Goal: Communication & Community: Answer question/provide support

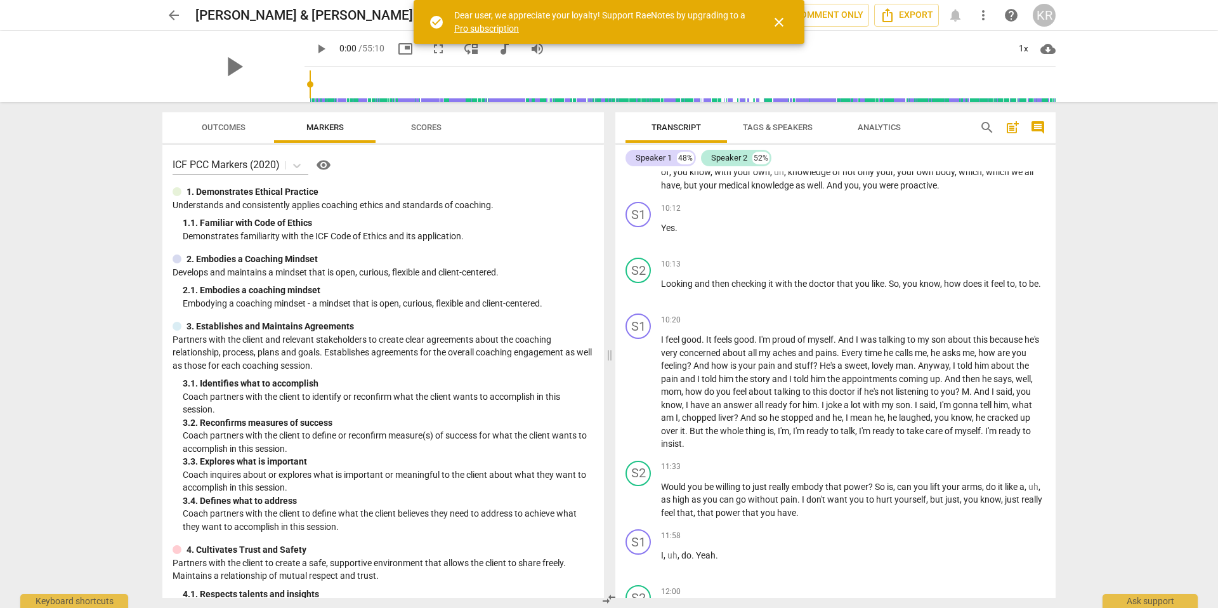
scroll to position [4146, 0]
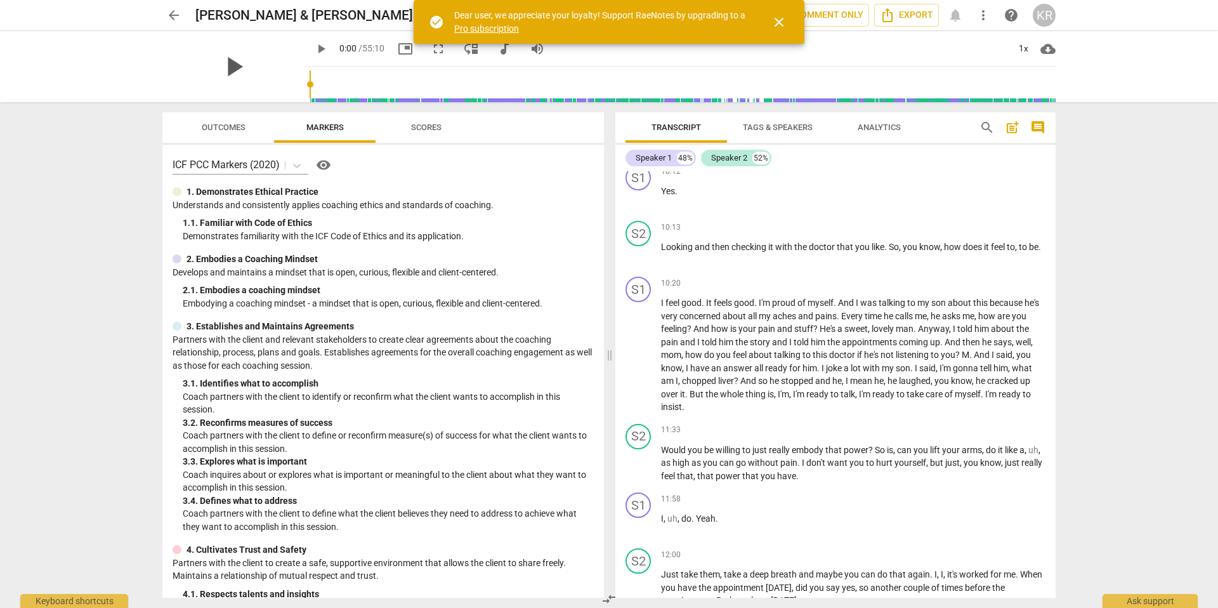
click at [223, 70] on span "play_arrow" at bounding box center [233, 66] width 33 height 33
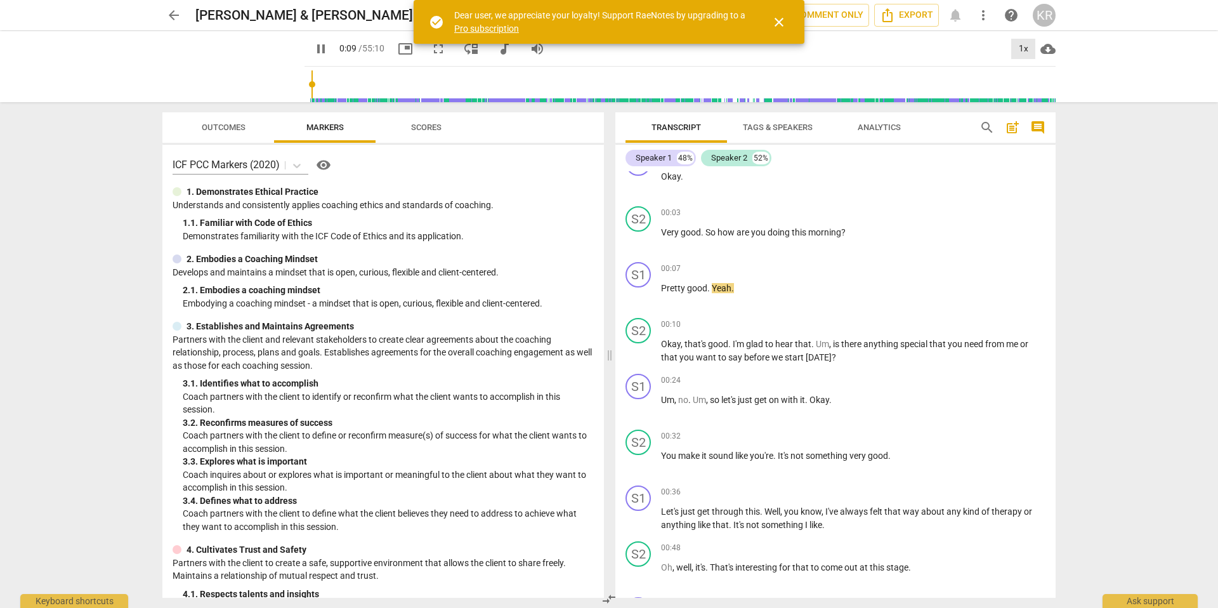
click at [1020, 44] on div "1x" at bounding box center [1023, 49] width 24 height 20
click at [1102, 131] on div at bounding box center [609, 304] width 1218 height 608
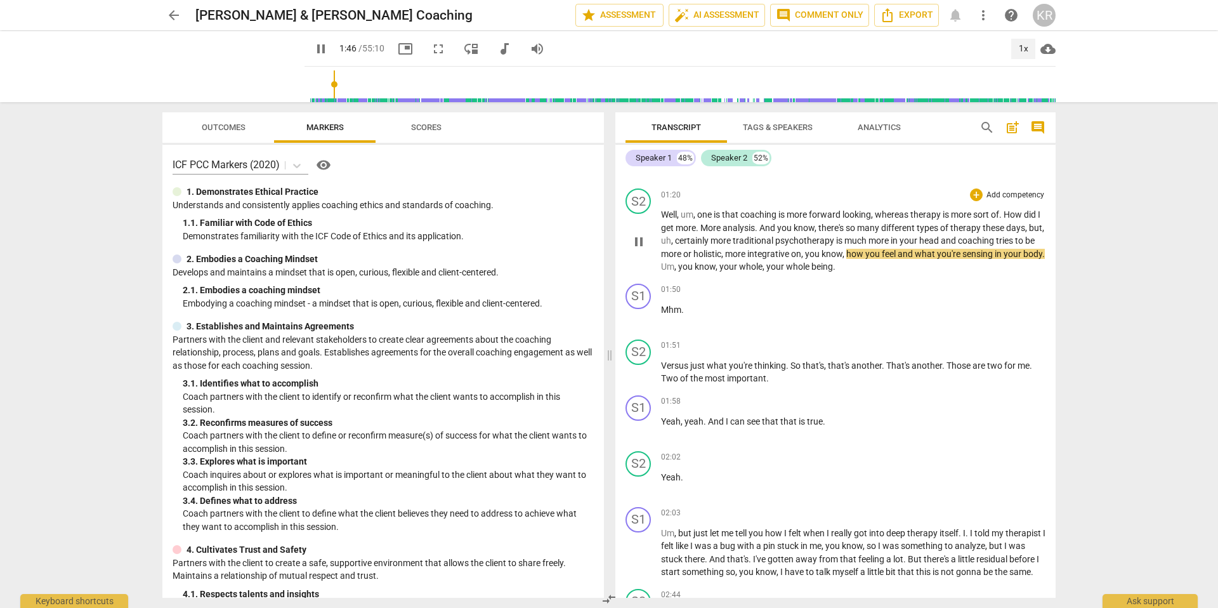
scroll to position [601, 0]
click at [973, 197] on div "+" at bounding box center [976, 195] width 13 height 13
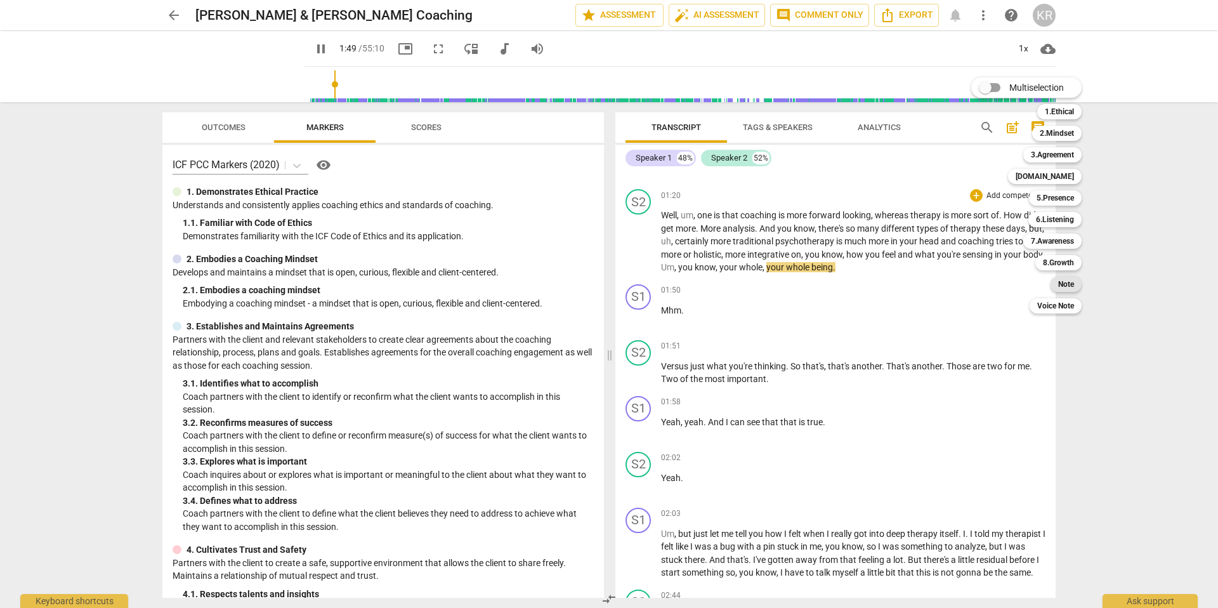
click at [1067, 281] on b "Note" at bounding box center [1066, 284] width 16 height 15
type input "110"
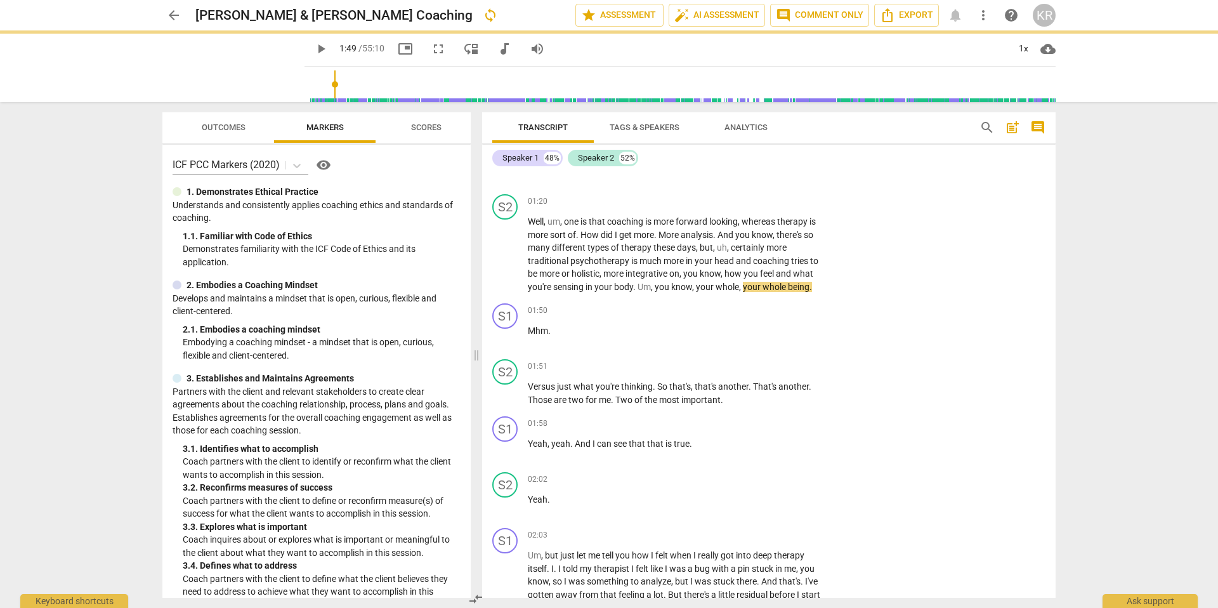
scroll to position [607, 0]
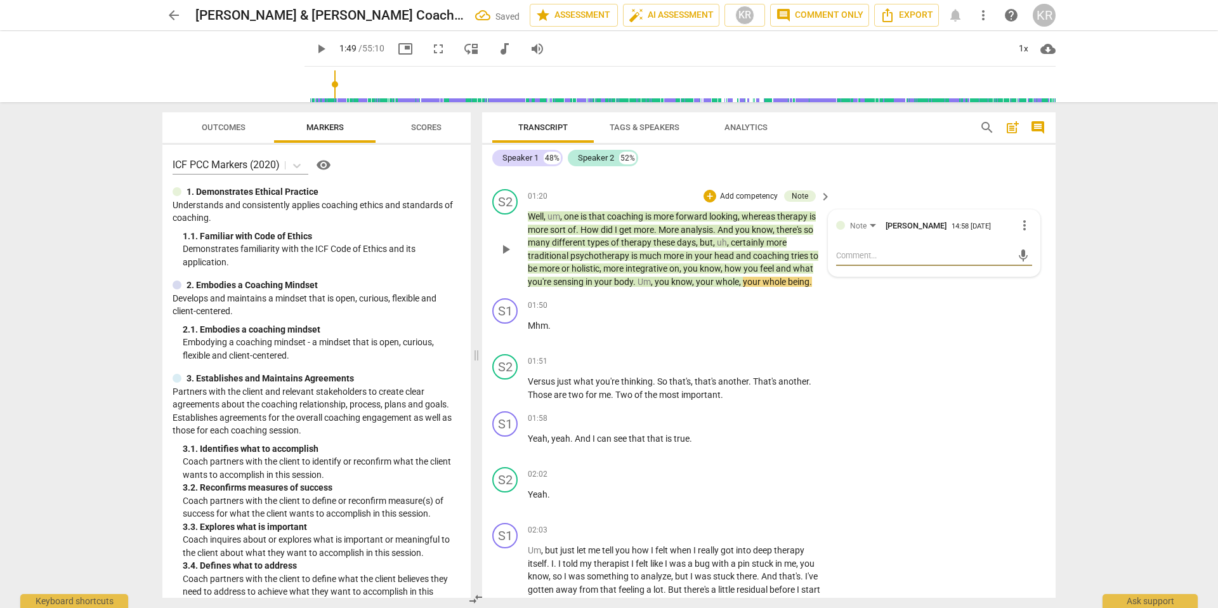
type textarea "Y"
type textarea "Yo"
type textarea "You"
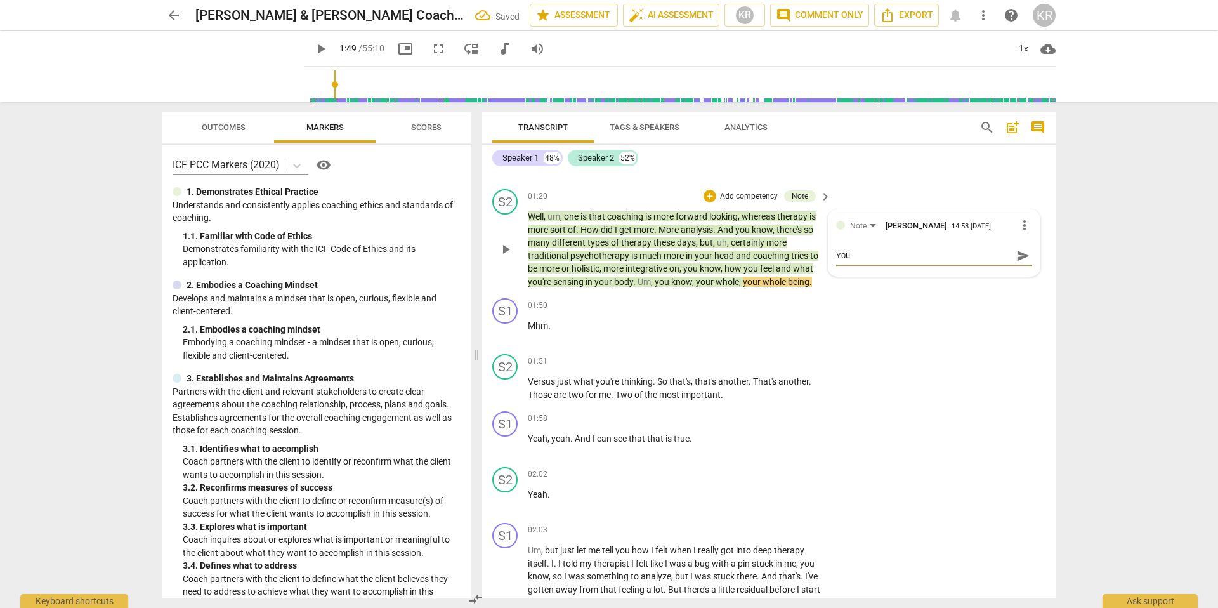
type textarea "You"
type textarea "You h"
type textarea "You ha"
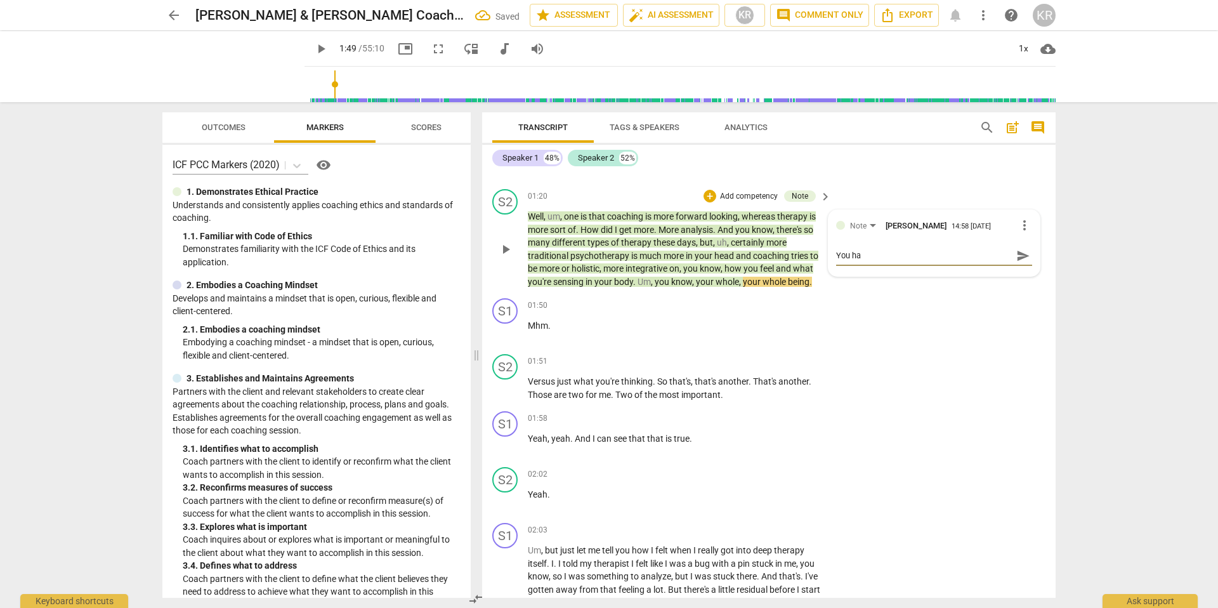
type textarea "You had"
type textarea "You had s"
type textarea "You had sc"
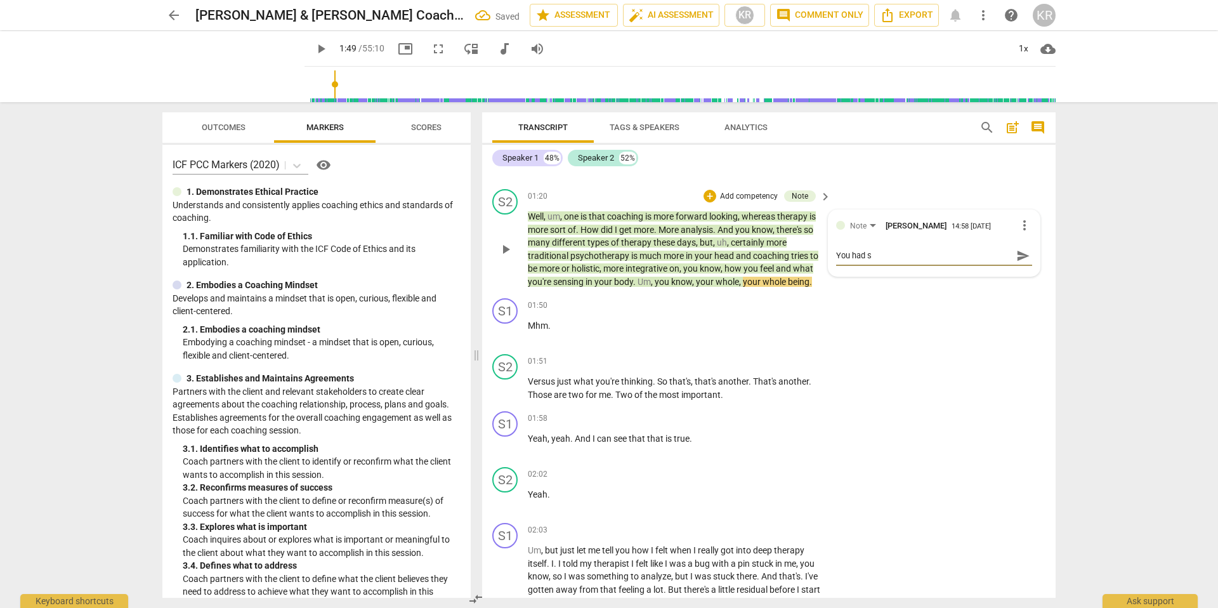
type textarea "You had sc"
type textarea "You had s"
type textarea "You had su"
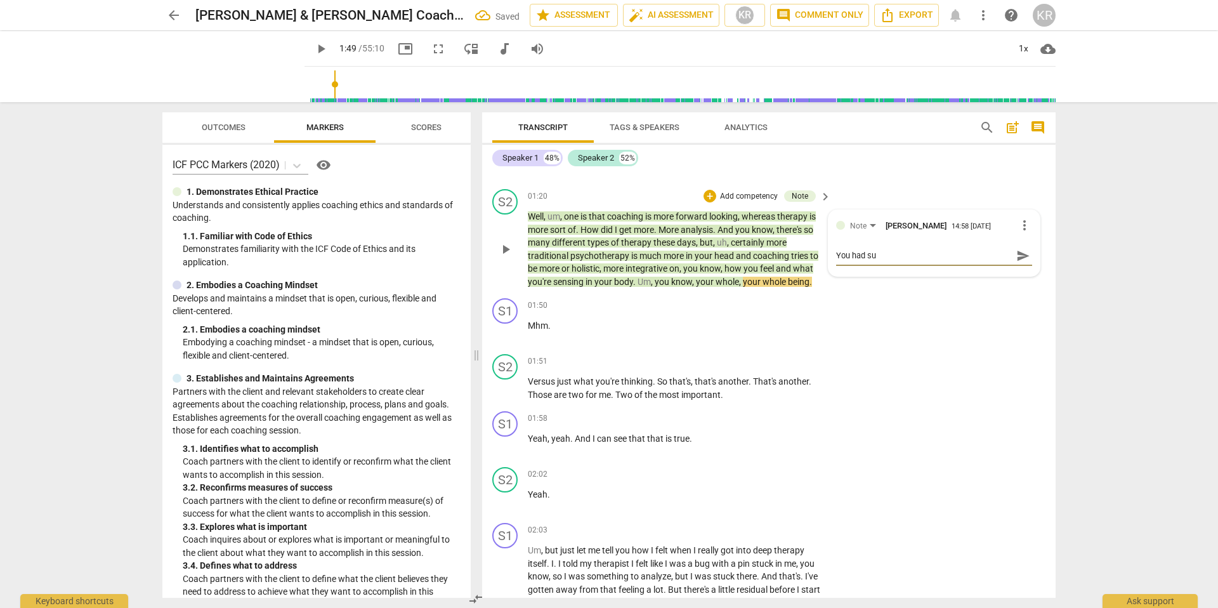
type textarea "You had suc"
type textarea "You had such"
type textarea "You had such a"
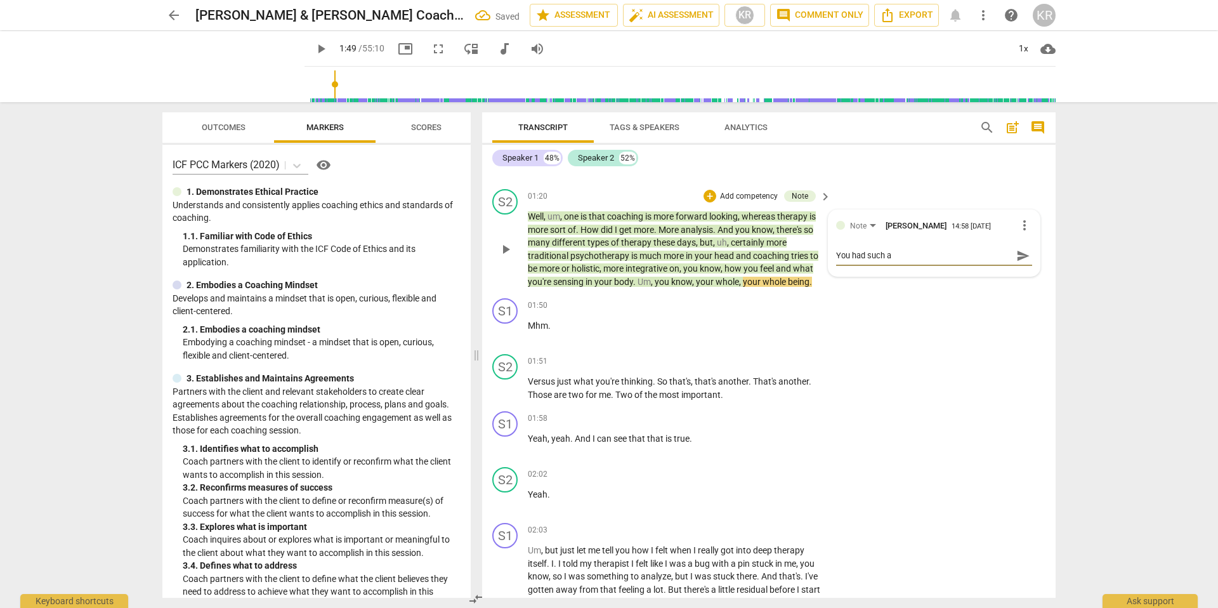
type textarea "You had such a"
type textarea "You had such a n"
type textarea "You had such a ni"
type textarea "You had such a nic"
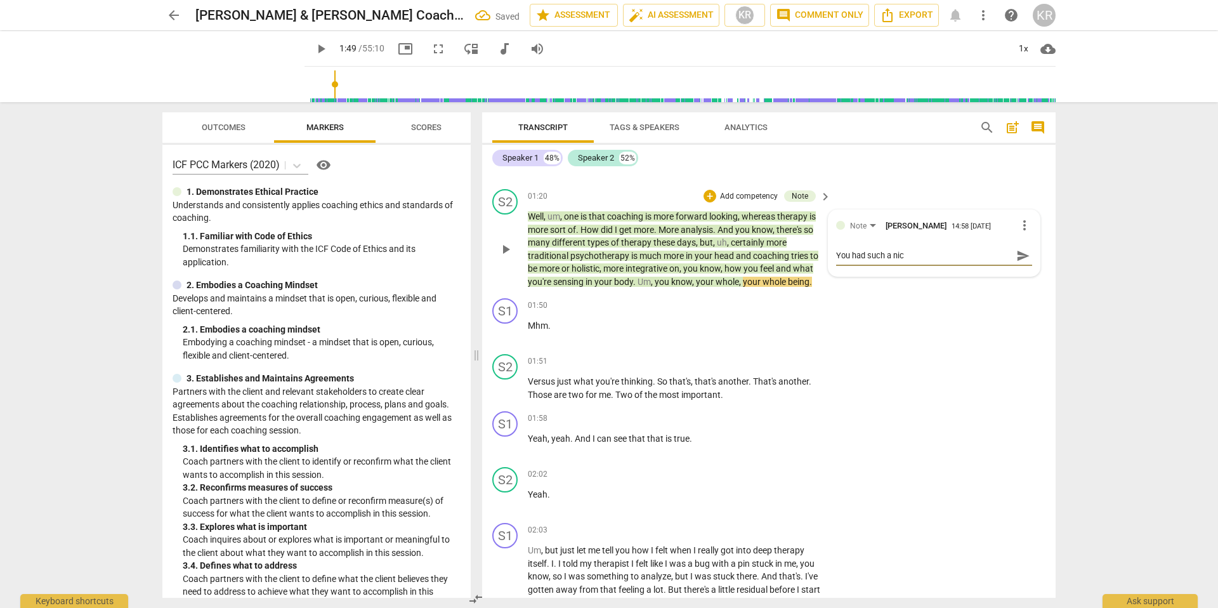
type textarea "You had such a nice"
type textarea "You had such a nice ,"
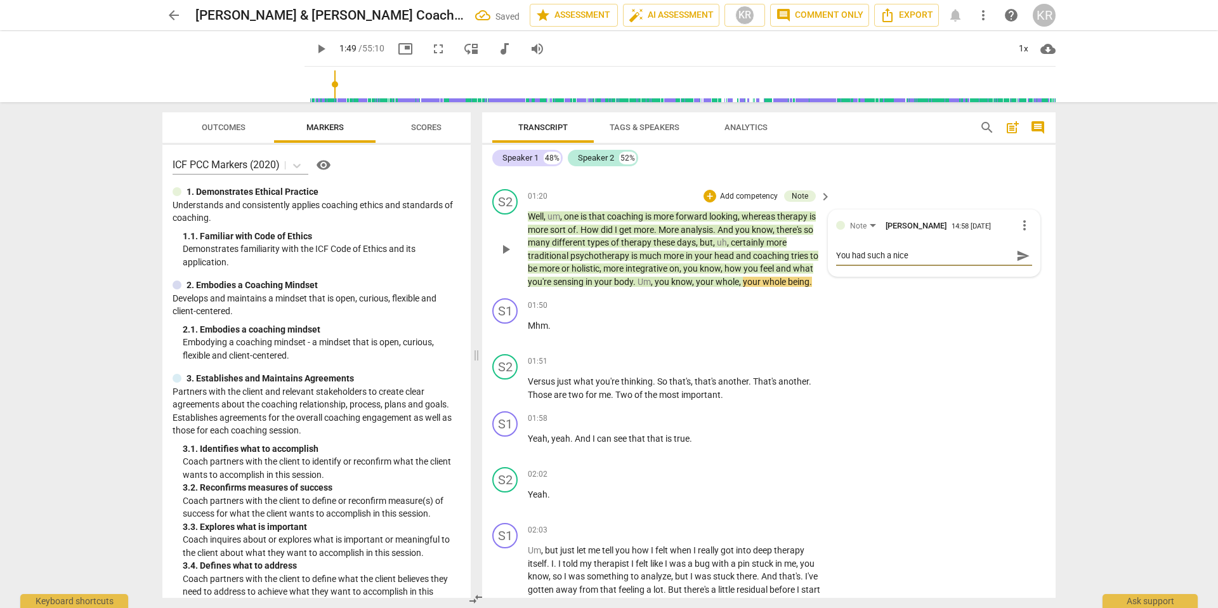
type textarea "You had such a nice ,"
type textarea "You had such a nice , c"
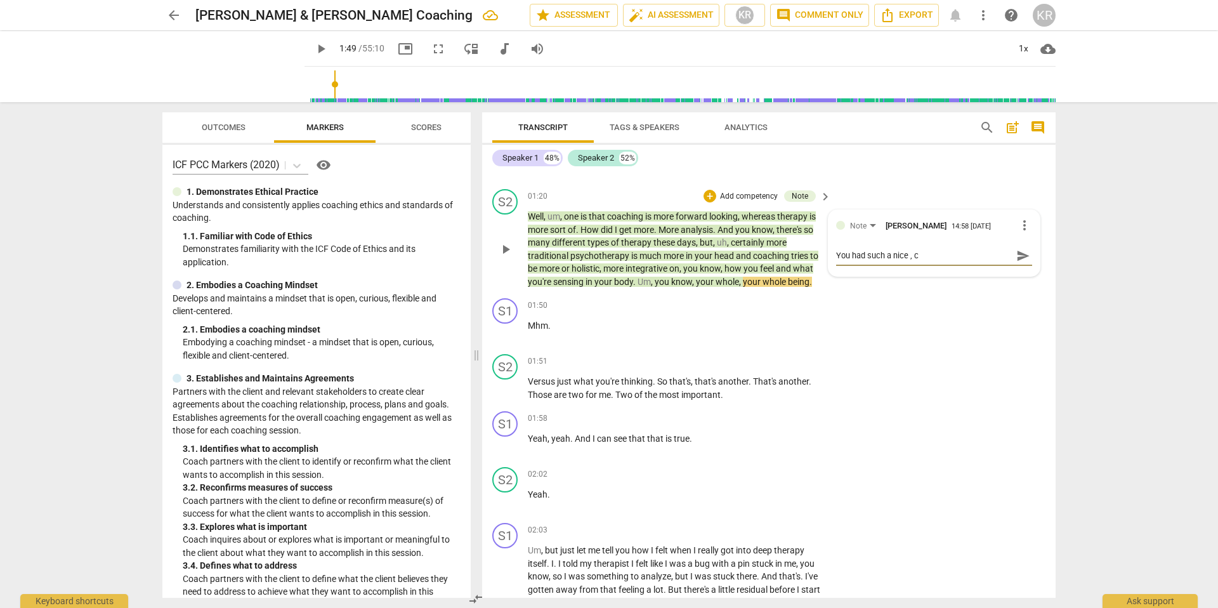
type textarea "You had such a nice , [GEOGRAPHIC_DATA]"
type textarea "You had such a nice , cal"
type textarea "You had such a nice , calm"
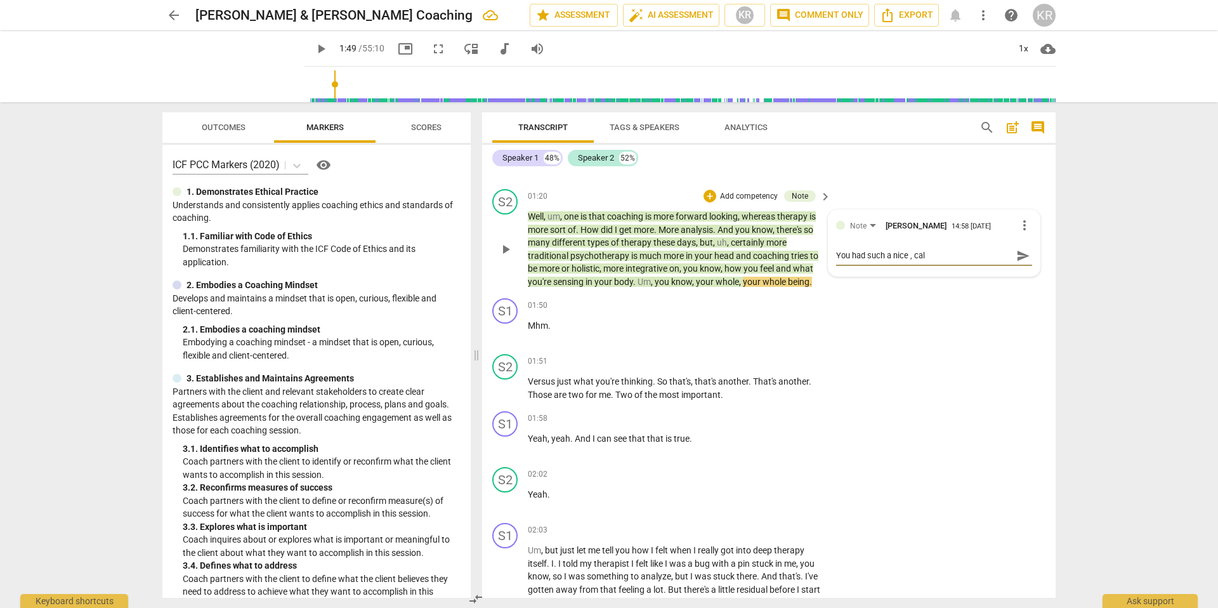
type textarea "You had such a nice , calm"
type textarea "You had such a nice , calm w"
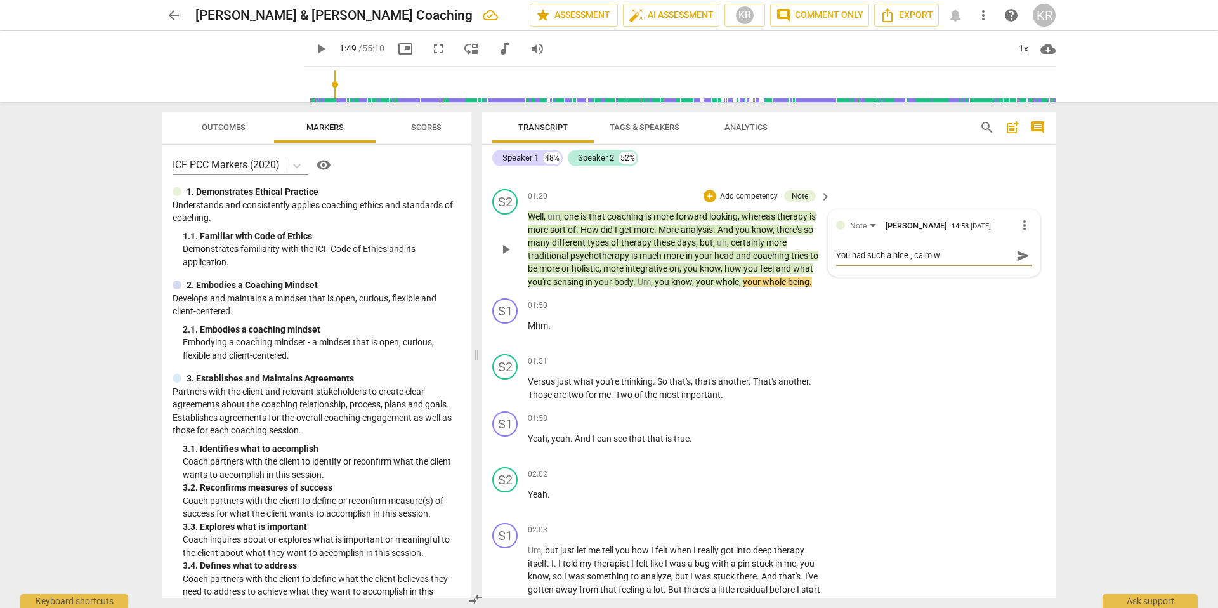
type textarea "You had such a nice , calm wa"
type textarea "You had such a nice , calm way"
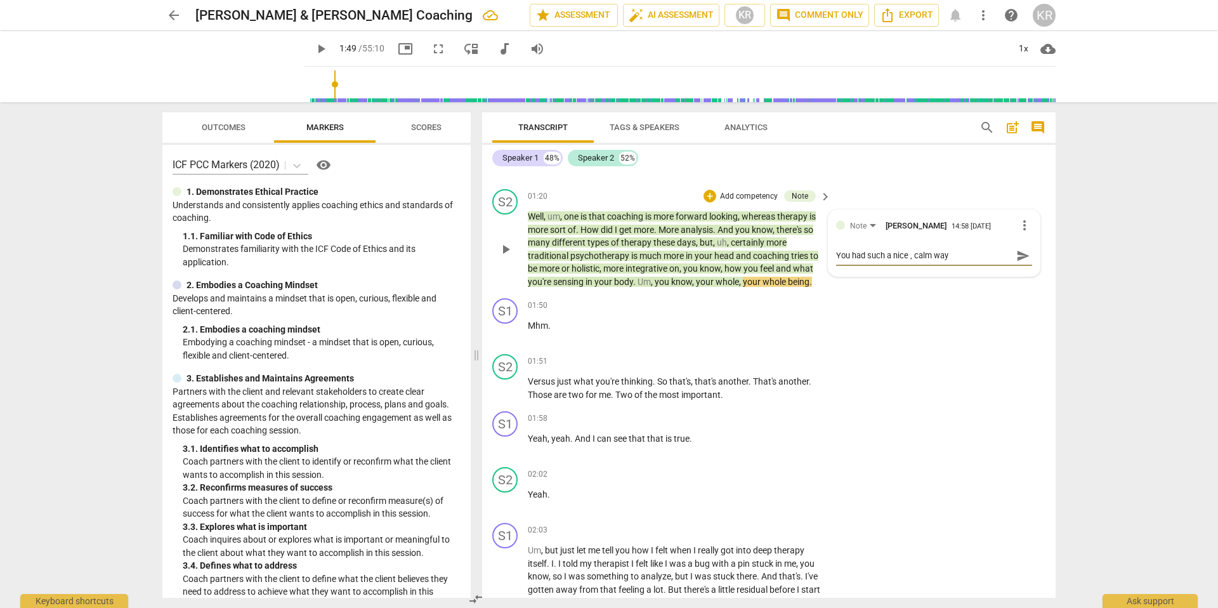
type textarea "You had such a nice , calm way"
type textarea "You had such a nice , calm way o"
type textarea "You had such a nice , calm way of"
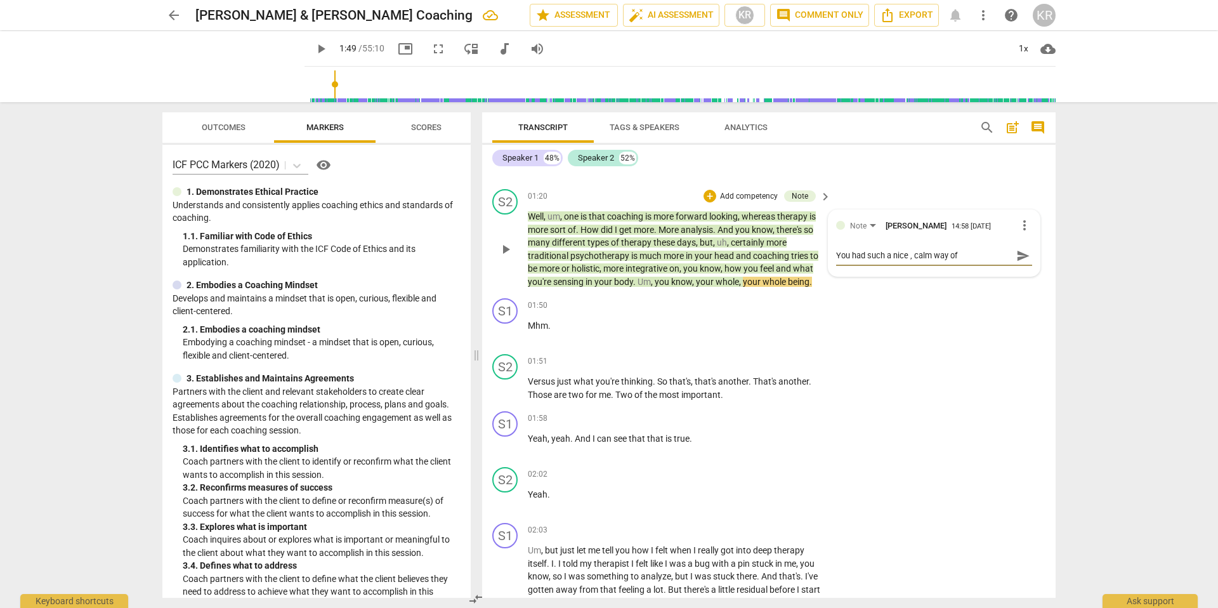
type textarea "You had such a nice , calm way of"
type textarea "You had such a nice , calm way of a"
type textarea "You had such a nice , calm way of an"
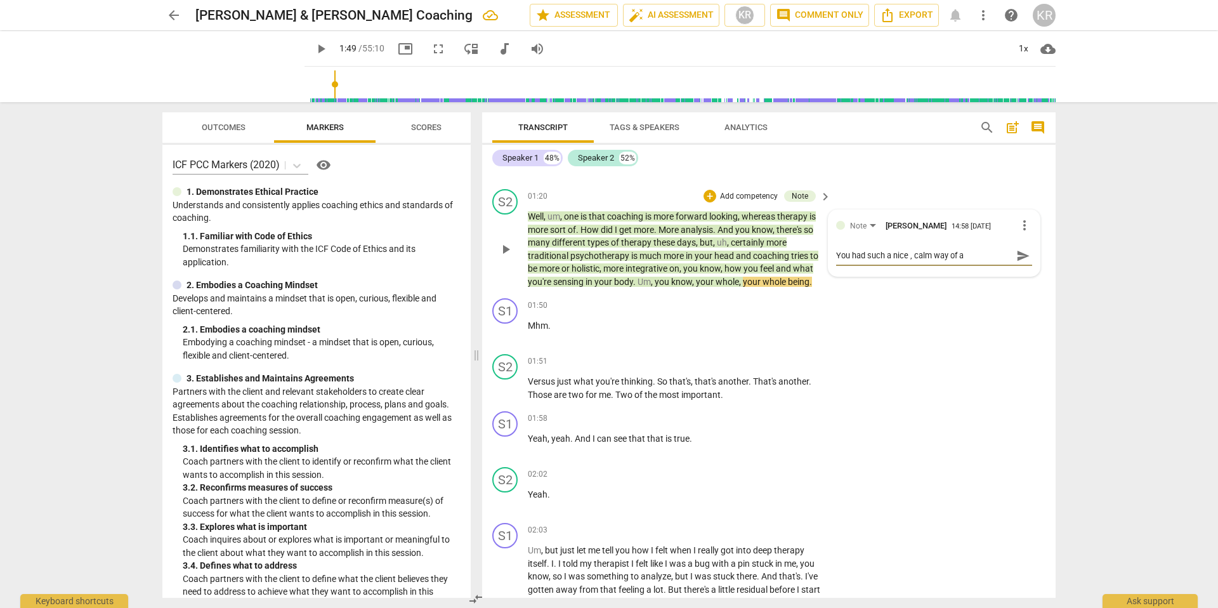
type textarea "You had such a nice , calm way of an"
type textarea "You had such a nice , calm way of ans"
type textarea "You had such a nice , calm way of answ"
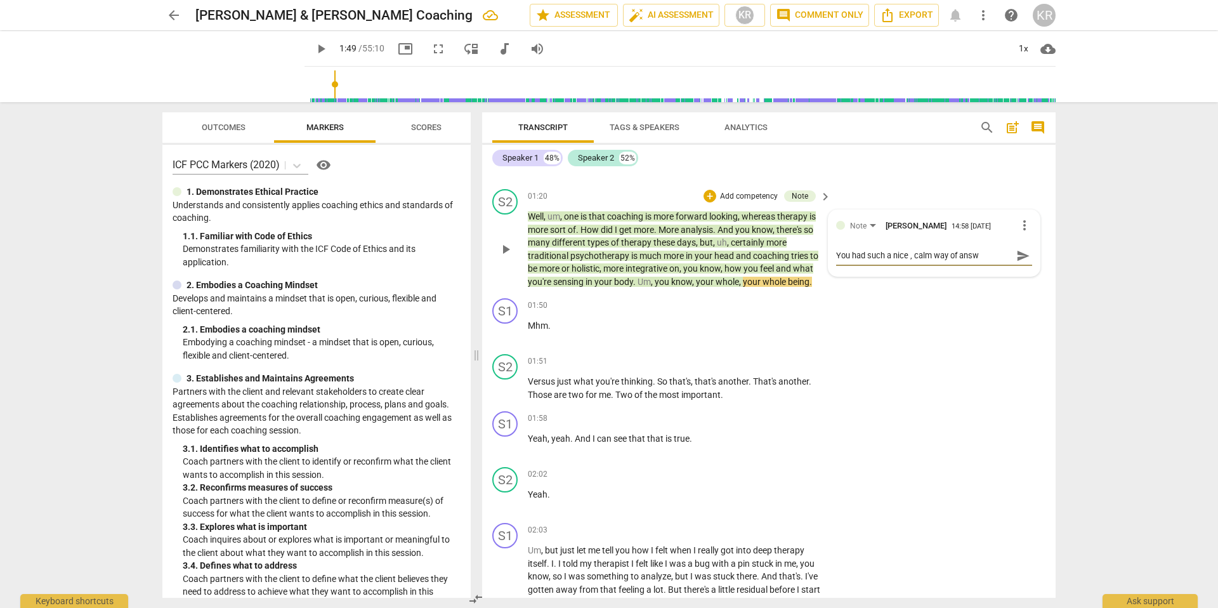
type textarea "You had such a nice , calm way of answe"
type textarea "You had such a nice , calm way of answer"
type textarea "You had such a nice , calm way of answeri"
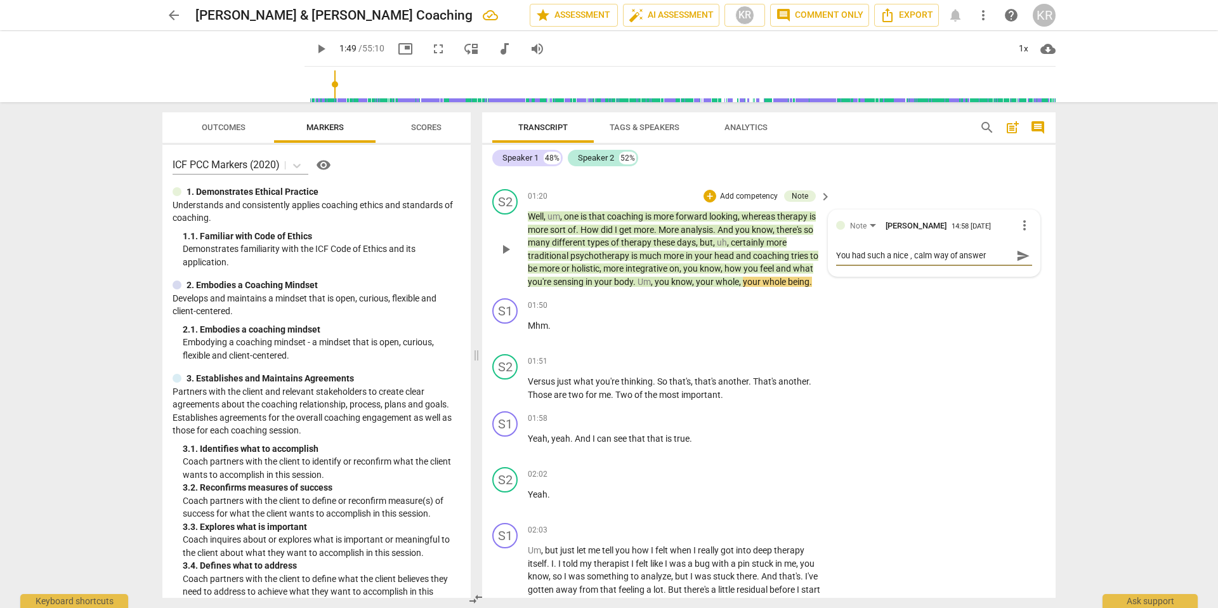
type textarea "You had such a nice , calm way of answeri"
type textarea "You had such a nice , calm way of answerin"
type textarea "You had such a nice , calm way of answering"
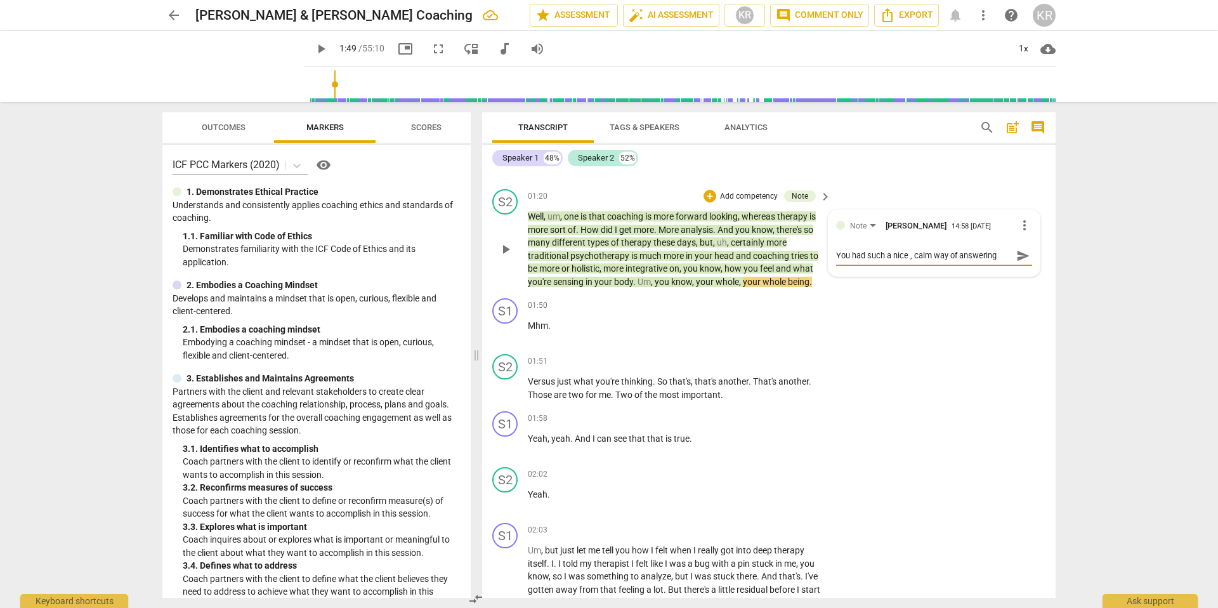
type textarea "You had such a nice , calm way of answering"
type textarea "You had such a nice , calm way of answering t"
type textarea "You had such a nice , calm way of answering th"
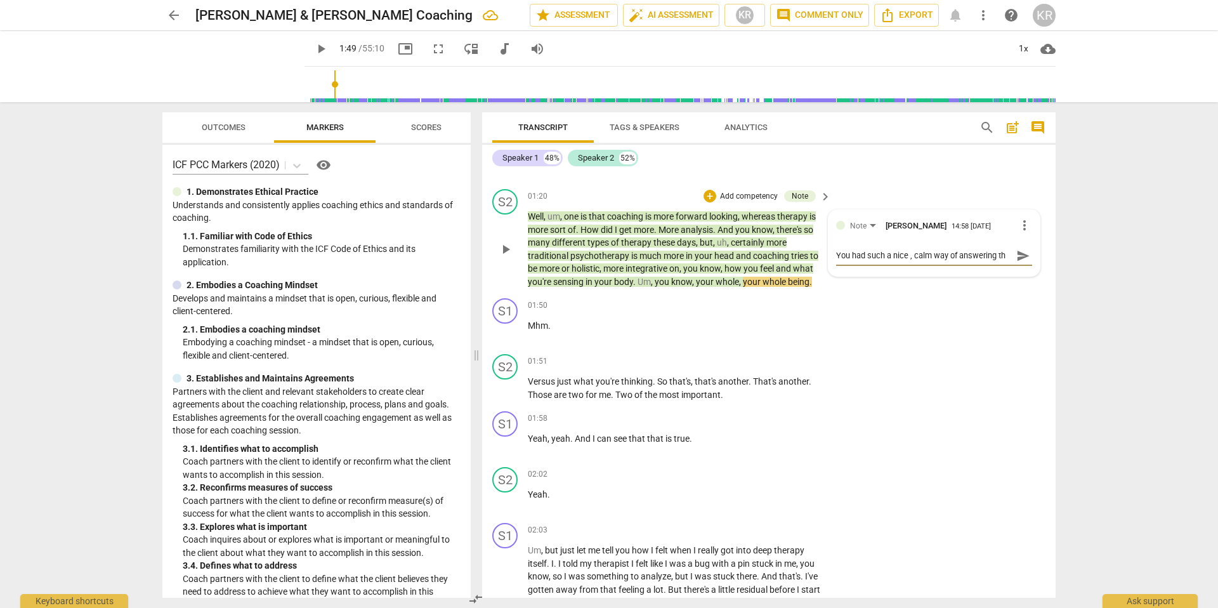
type textarea "You had such a nice , calm way of answering thi"
type textarea "You had such a nice , calm way of answering this"
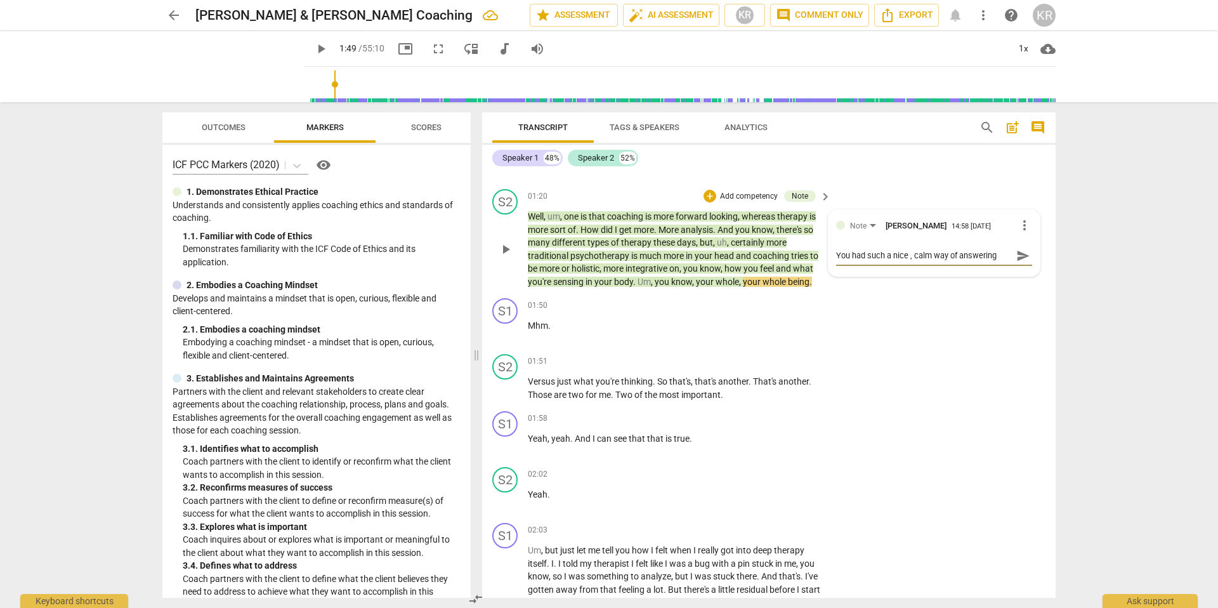
scroll to position [11, 0]
type textarea "You had such a nice , calm way of answering this q"
type textarea "You had such a nice , calm way of answering this qu"
type textarea "You had such a nice , calm way of answering this que"
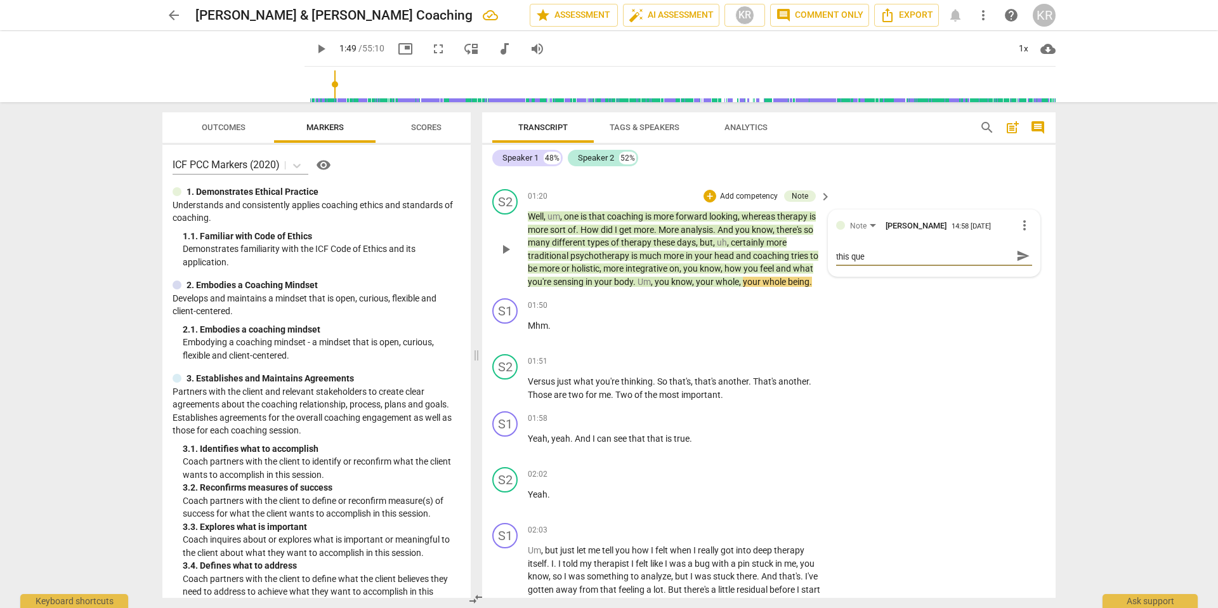
type textarea "You had such a nice , calm way of answering this ques"
type textarea "You had such a nice , calm way of answering this quest"
type textarea "You had such a nice , calm way of answering this questi"
type textarea "You had such a nice , calm way of answering this questio"
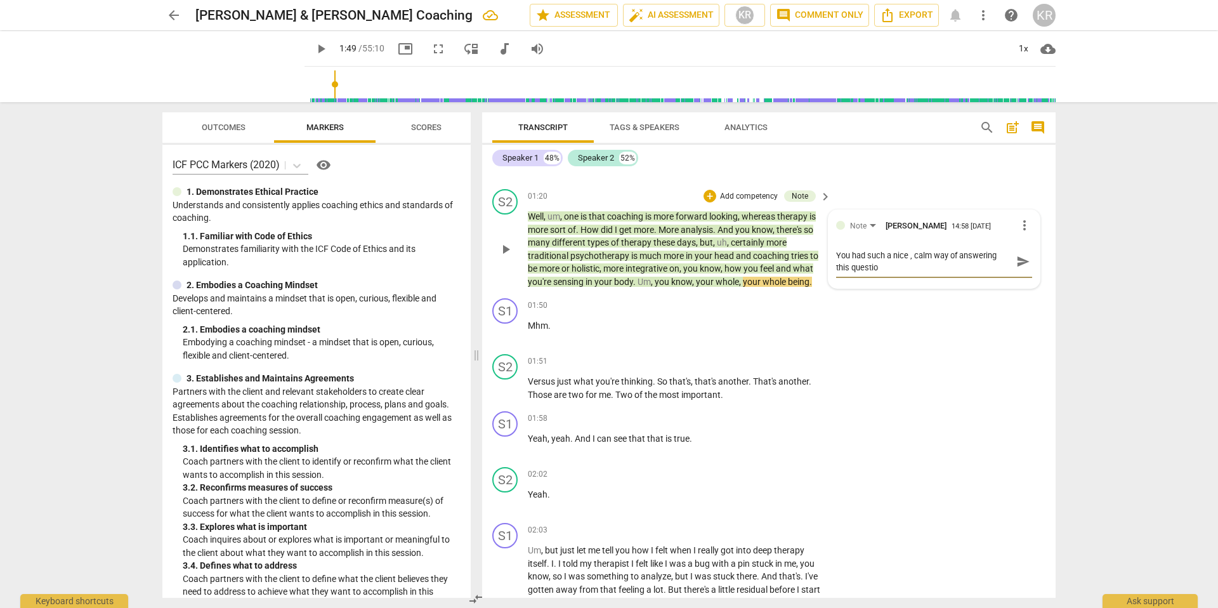
type textarea "You had such a nice , calm way of answering this question"
type textarea "You had such a nice , calm way of answering this question -"
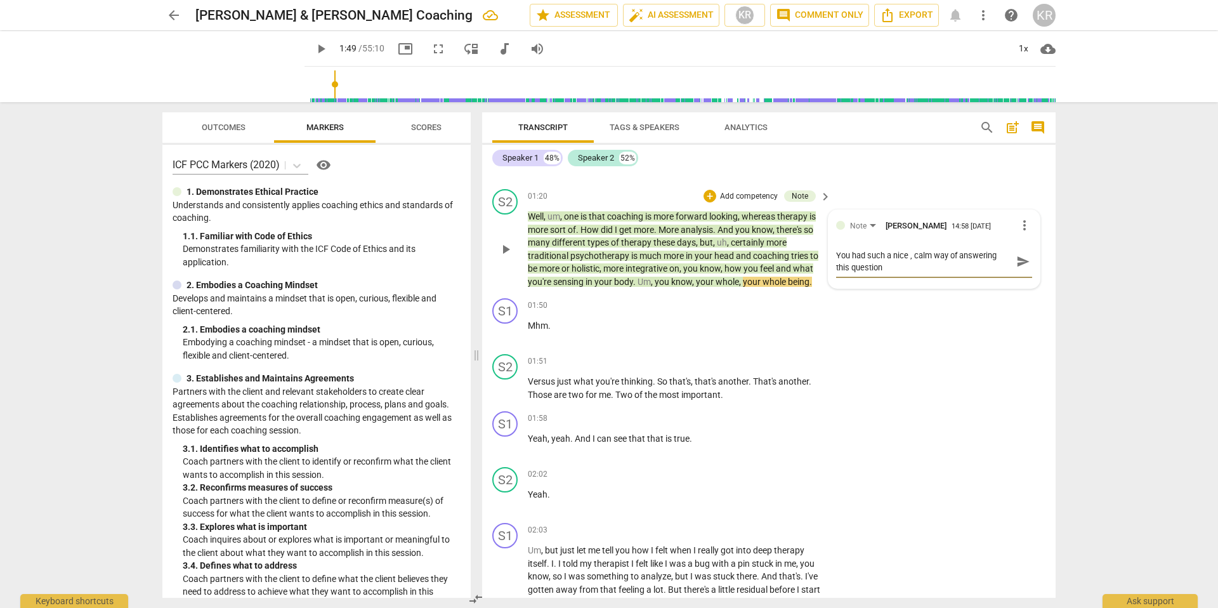
type textarea "You had such a nice , calm way of answering this question -"
type textarea "You had such a nice , calm way of answering this question - i"
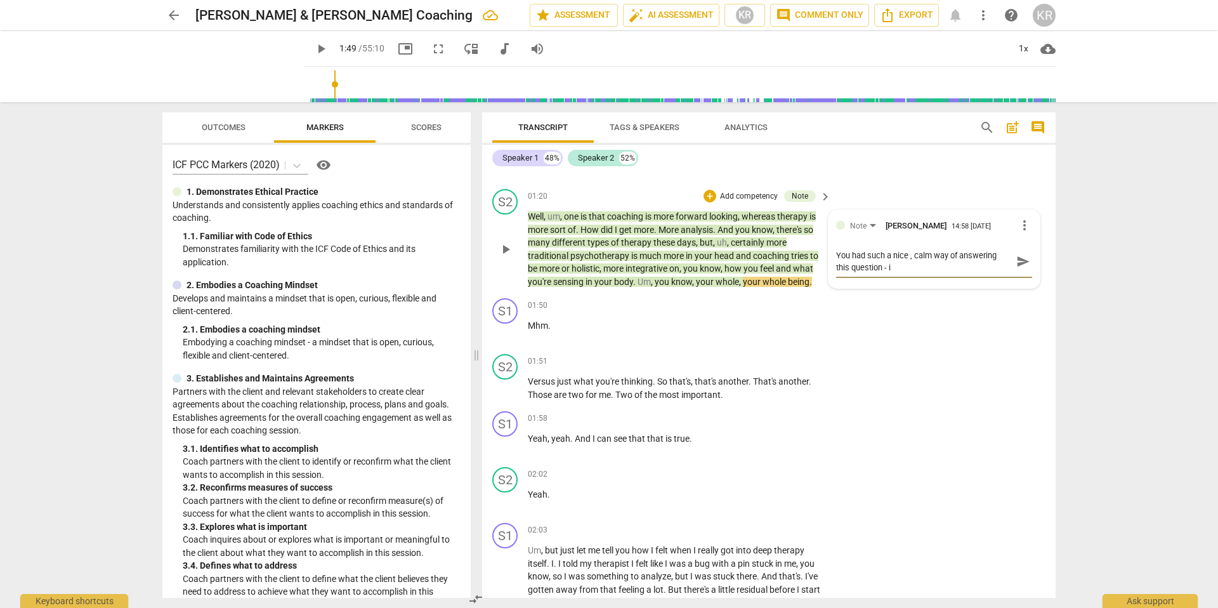
type textarea "You had such a nice , calm way of answering this question - it"
type textarea "You had such a nice , calm way of answering this question - it s"
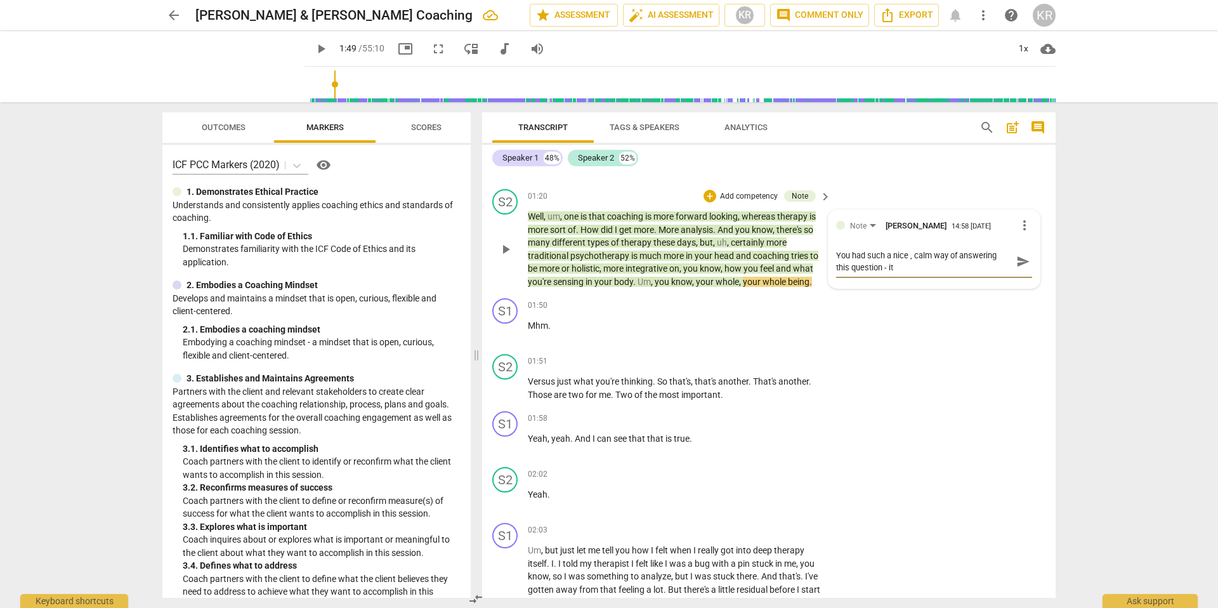
type textarea "You had such a nice , calm way of answering this question - it s"
type textarea "You had such a nice , calm way of answering this question - it se"
type textarea "You had such a nice , calm way of answering this question - it see"
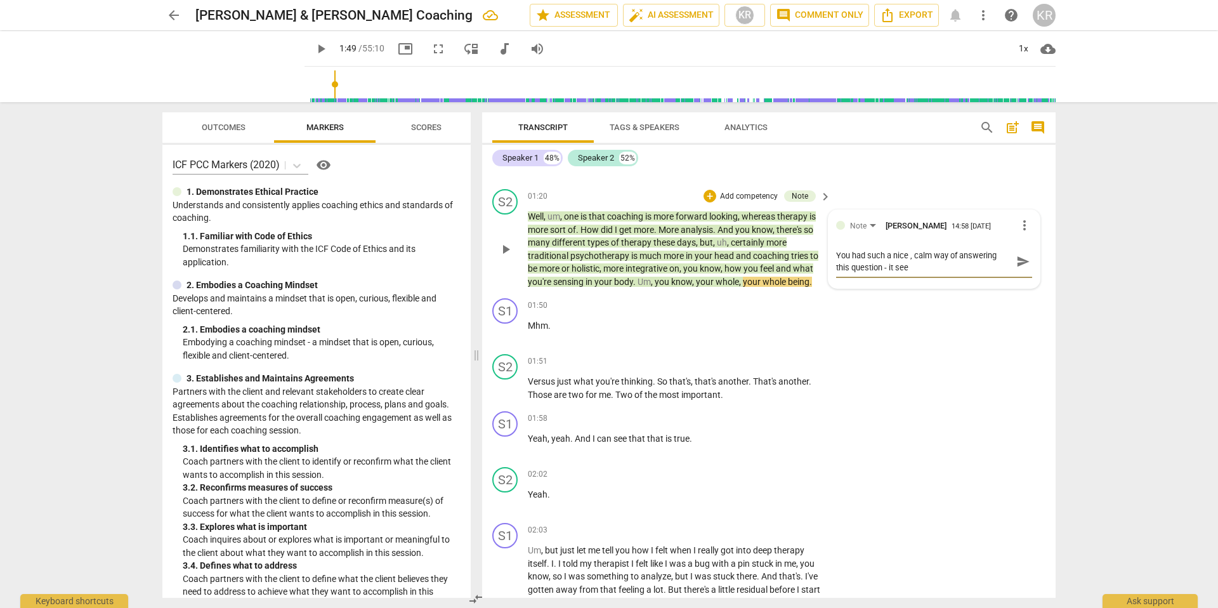
type textarea "You had such a nice , calm way of answering this question - it seem"
type textarea "You had such a nice , calm way of answering this question - it seeme"
type textarea "You had such a nice , calm way of answering this question - it seemed"
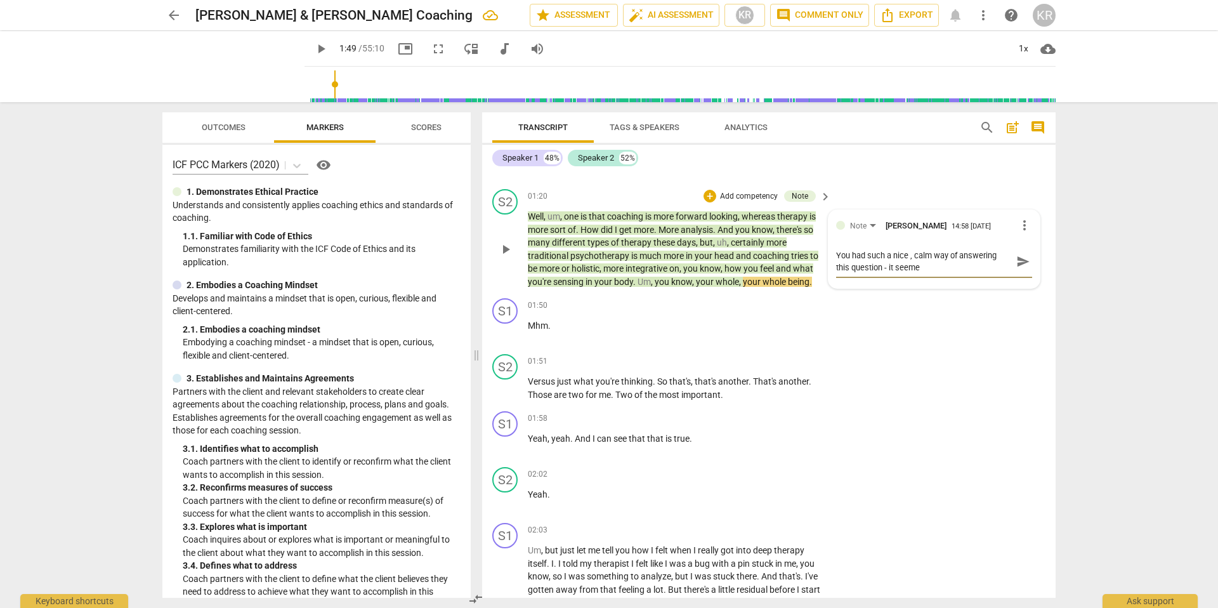
type textarea "You had such a nice , calm way of answering this question - it seemed"
type textarea "You had such a nice , calm way of answering this question - it seemed l"
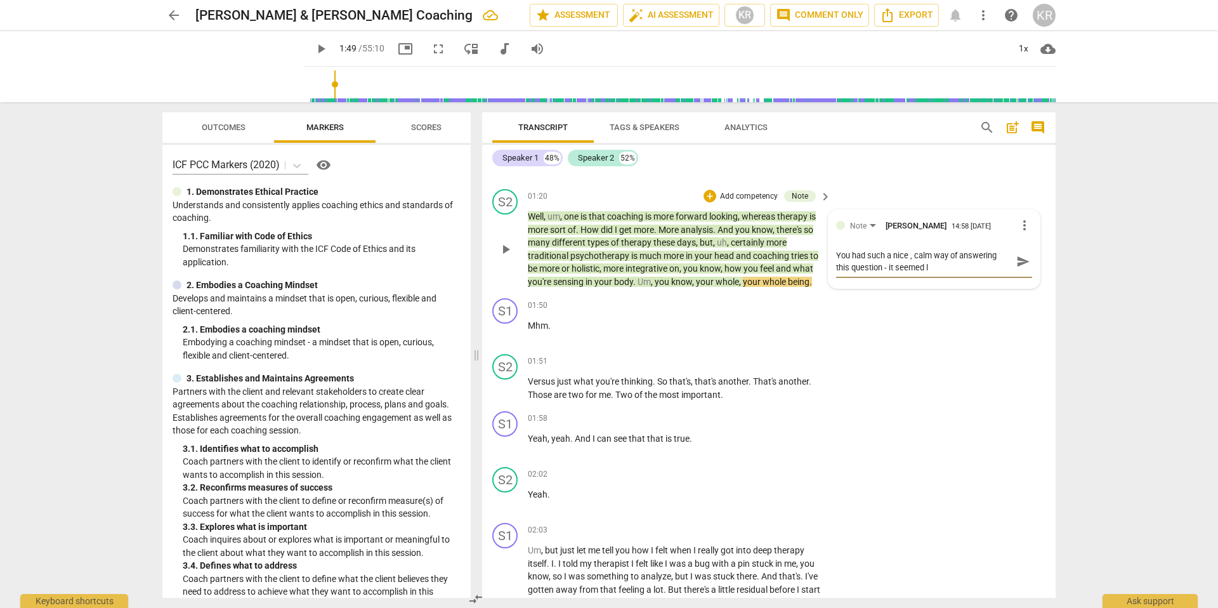
type textarea "You had such a nice , calm way of answering this question - it seemed li"
type textarea "You had such a nice , calm way of answering this question - it seemed lik"
type textarea "You had such a nice , calm way of answering this question - it seemed like"
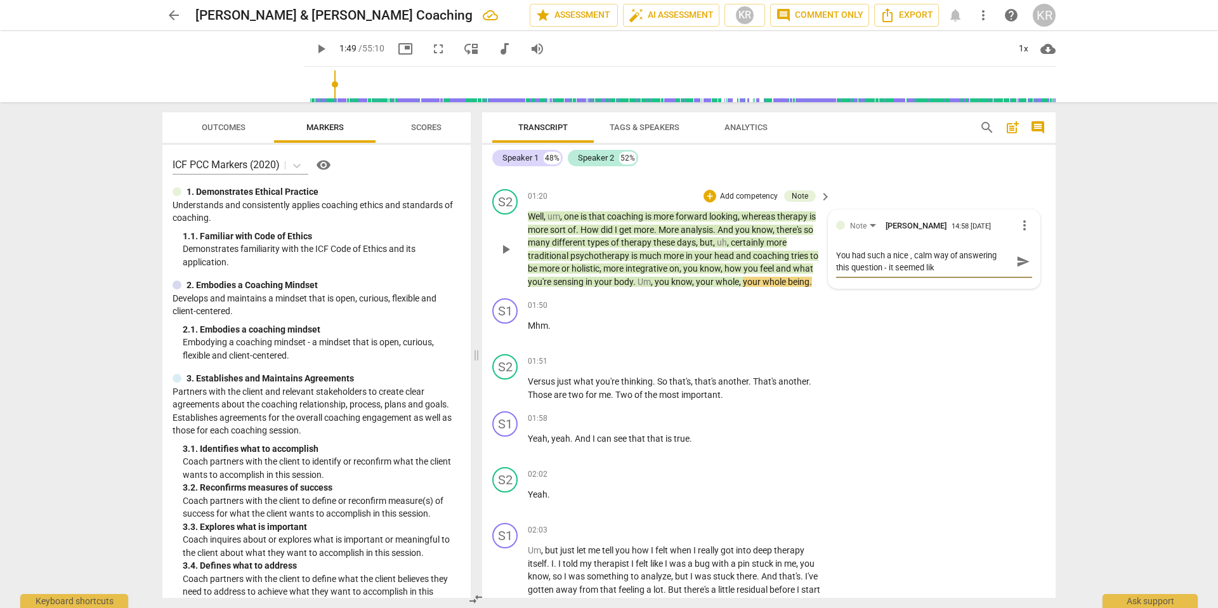
type textarea "You had such a nice , calm way of answering this question - it seemed like"
type textarea "You had such a nice , calm way of answering this question - it seemed like J"
type textarea "You had such a nice , calm way of answering this question - it seemed like [PER…"
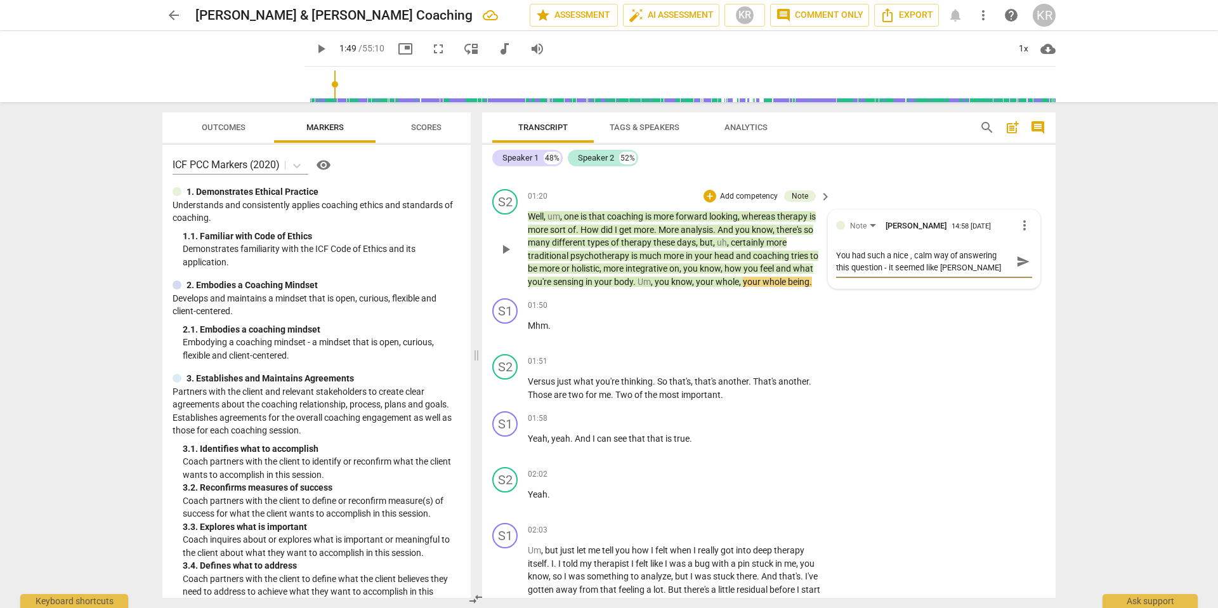
type textarea "You had such a nice , calm way of answering this question - it seemed like [PER…"
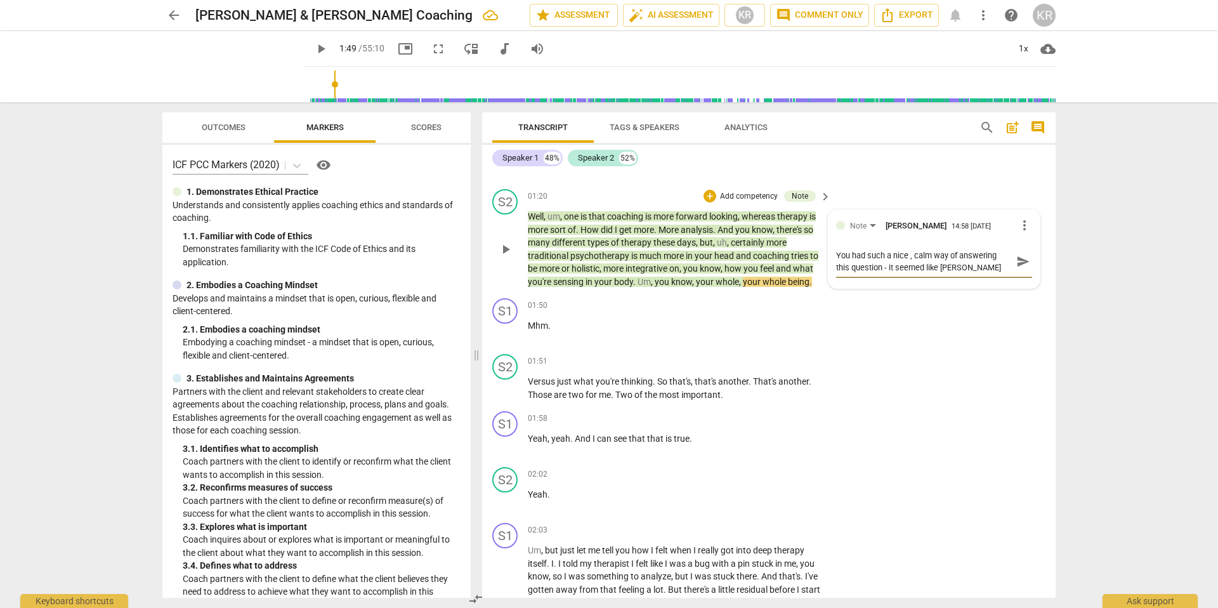
type textarea "You had such a nice , calm way of answering this question - it seemed like [PER…"
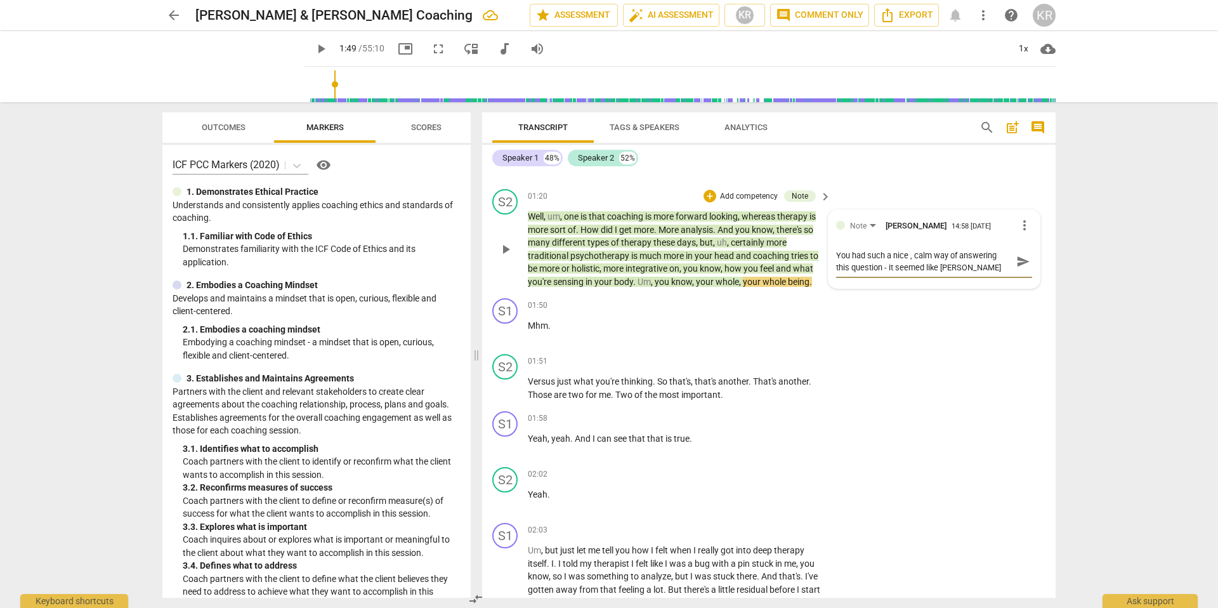
type textarea "You had such a nice , calm way of answering this question - it seemed like [PER…"
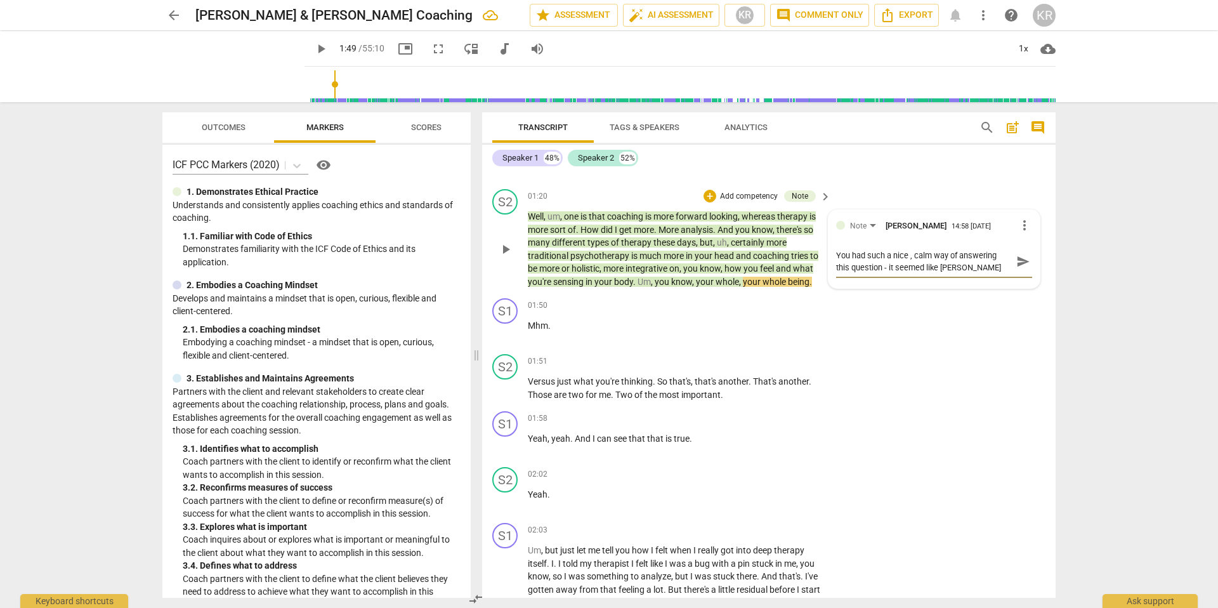
type textarea "You had such a nice , calm way of answering this question - it seemed like [PER…"
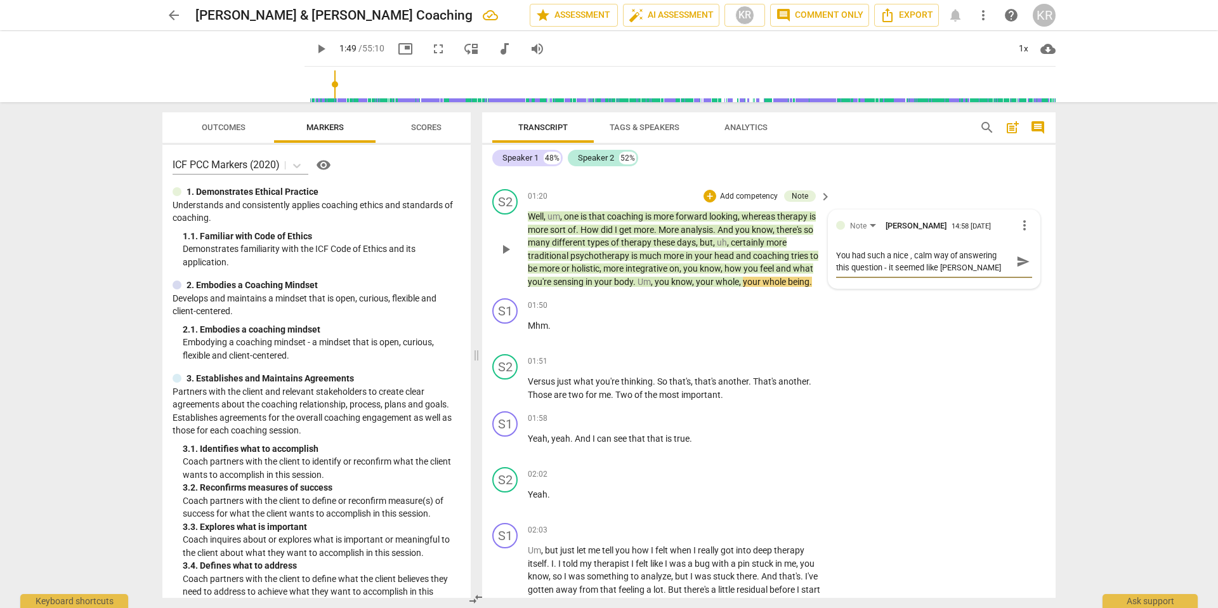
type textarea "You had such a nice , calm way of answering this question - it seemed like [PER…"
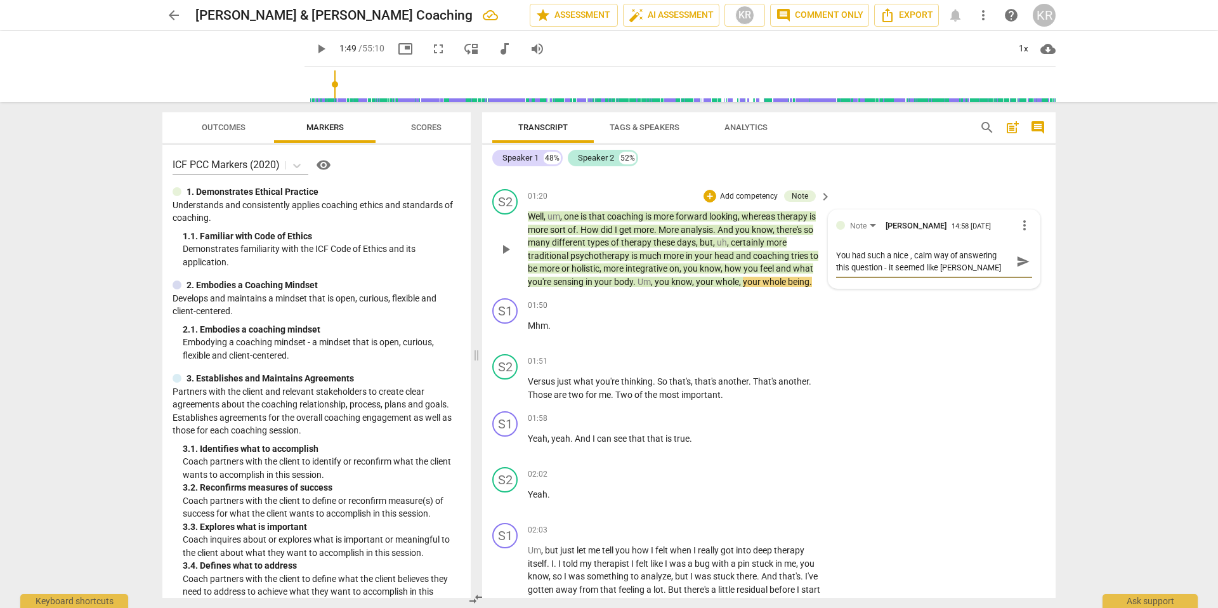
type textarea "You had such a nice , calm way of answering this question - it seemed like [PER…"
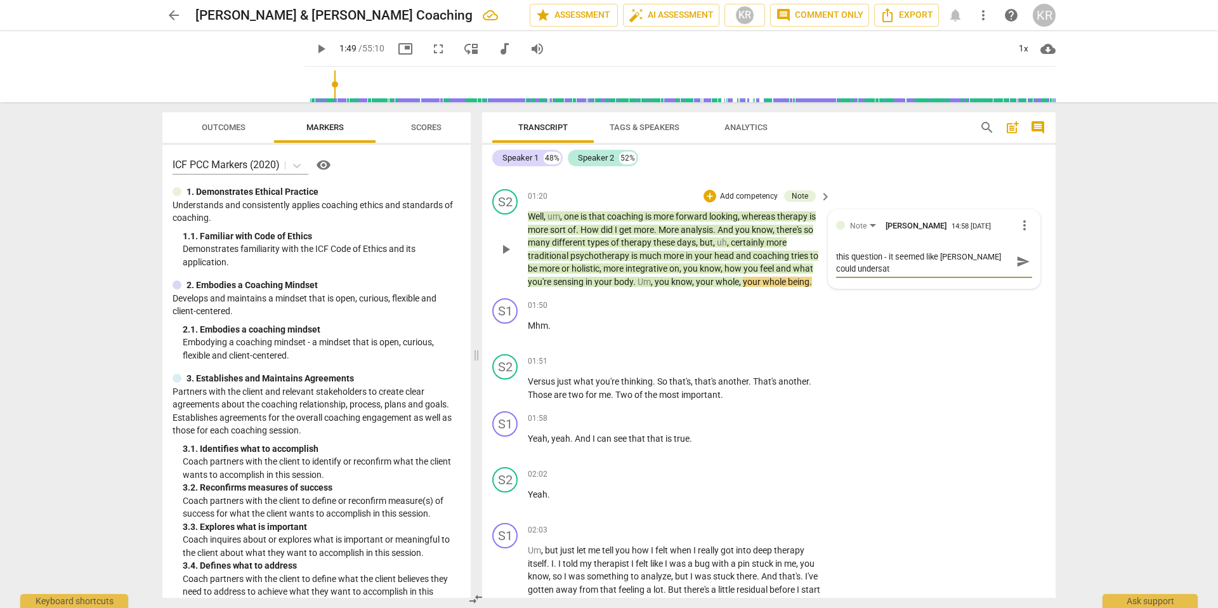
type textarea "You had such a nice , calm way of answering this question - it seemed like [PER…"
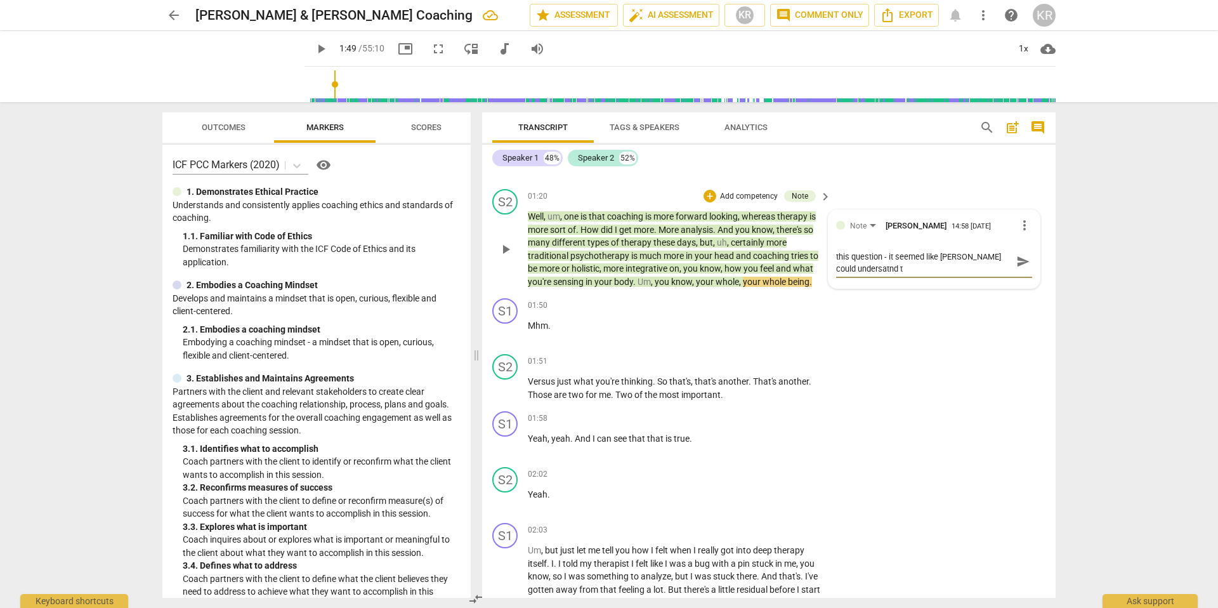
type textarea "You had such a nice , calm way of answering this question - it seemed like [PER…"
click at [850, 269] on textarea "You had such a nice , calm way of answering this question - it seemed like [PER…" at bounding box center [924, 261] width 176 height 24
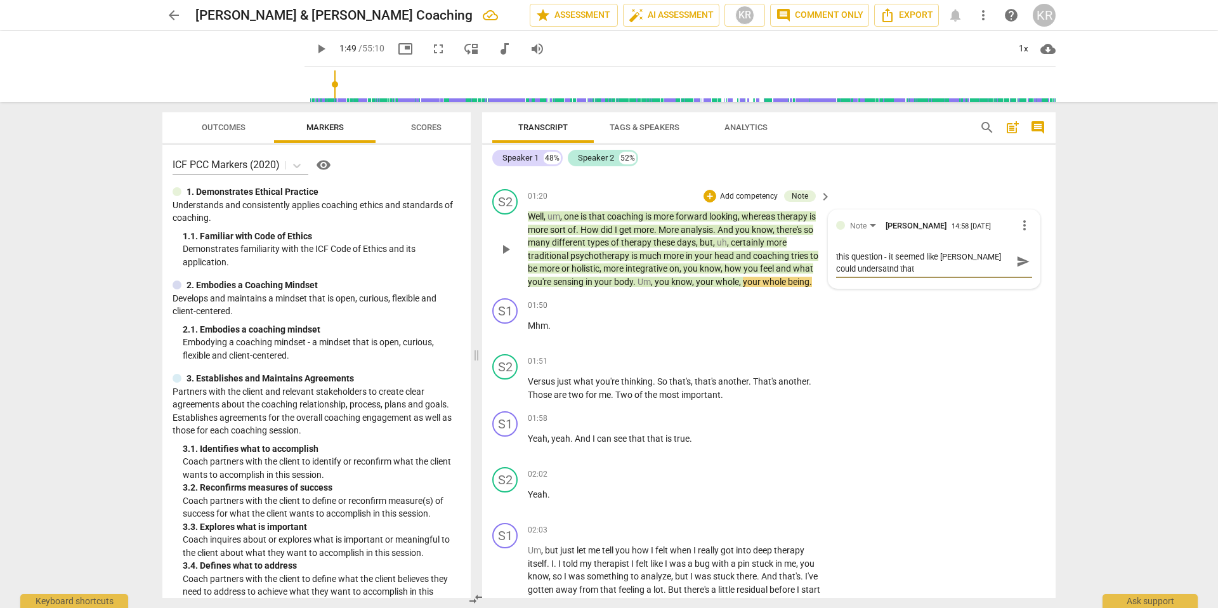
click at [850, 268] on textarea "You had such a nice , calm way of answering this question - it seemed like [PER…" at bounding box center [924, 261] width 176 height 24
type textarea "You had such a nice , calm way of answering this question - it seemed like [PER…"
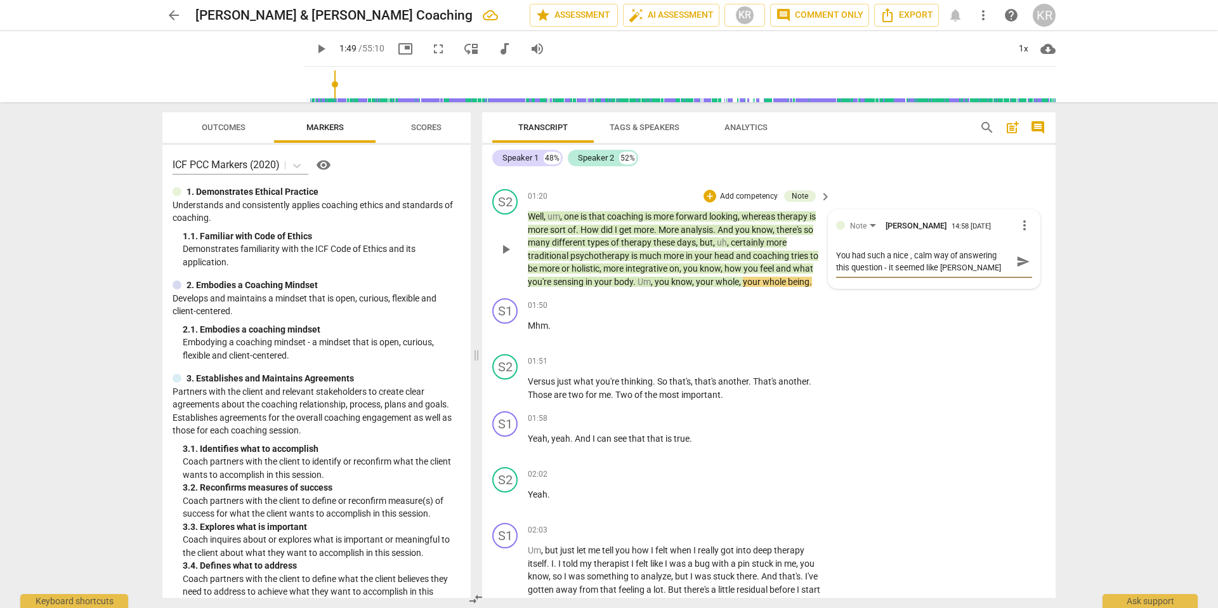
type textarea "You had such a nice , calm way of answering this question - it seemed like [PER…"
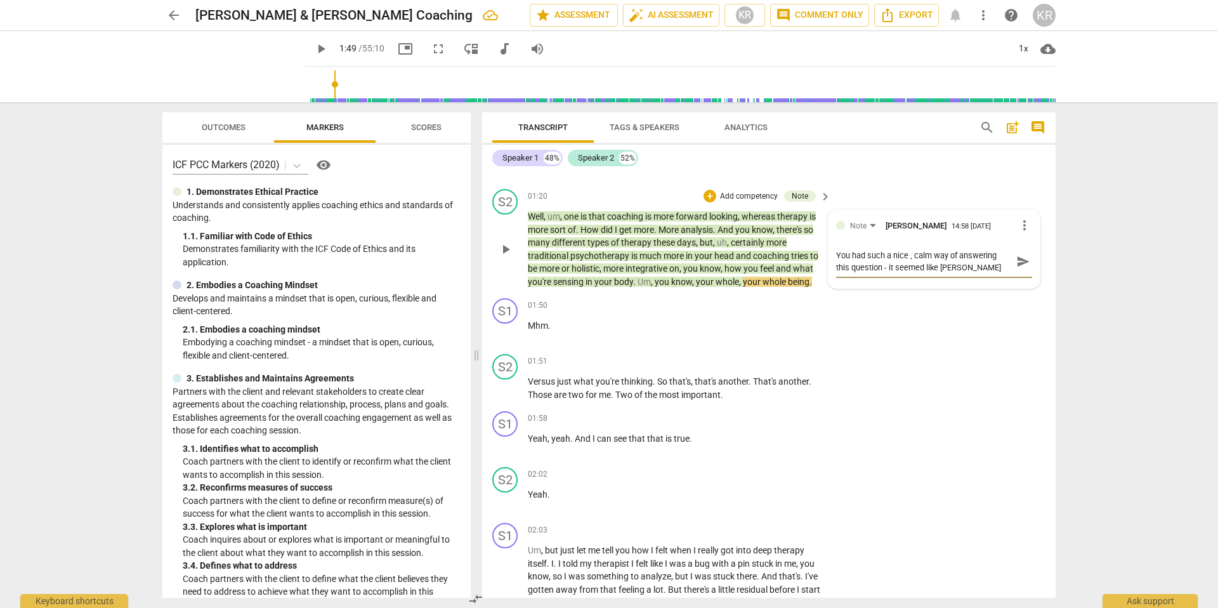
type textarea "You had such a nice , calm way of answering this question - it seemed like [PER…"
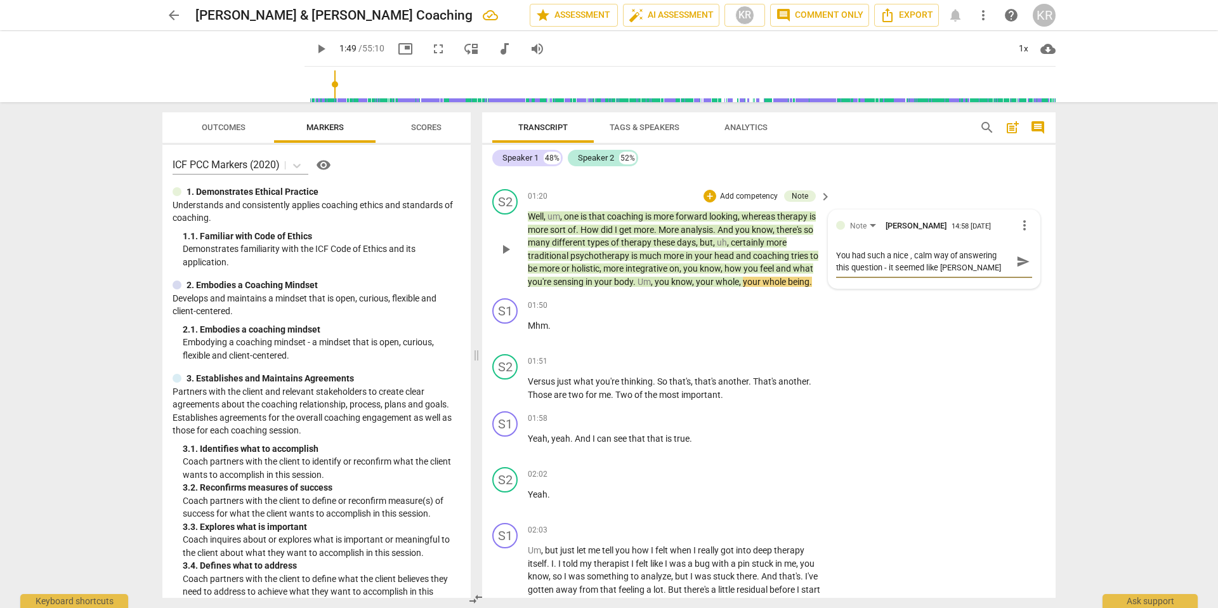
type textarea "You had such a nice , calm way of answering this question - it seemed like [PER…"
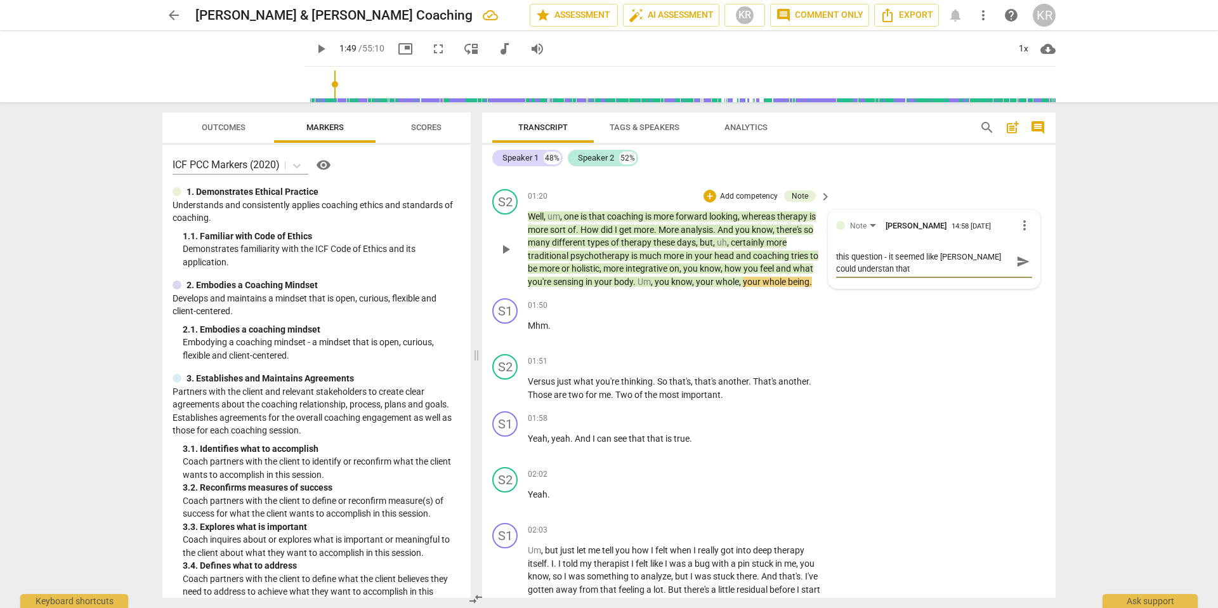
type textarea "You had such a nice , calm way of answering this question - it seemed like [PER…"
click at [1019, 266] on span "send" at bounding box center [1023, 261] width 14 height 14
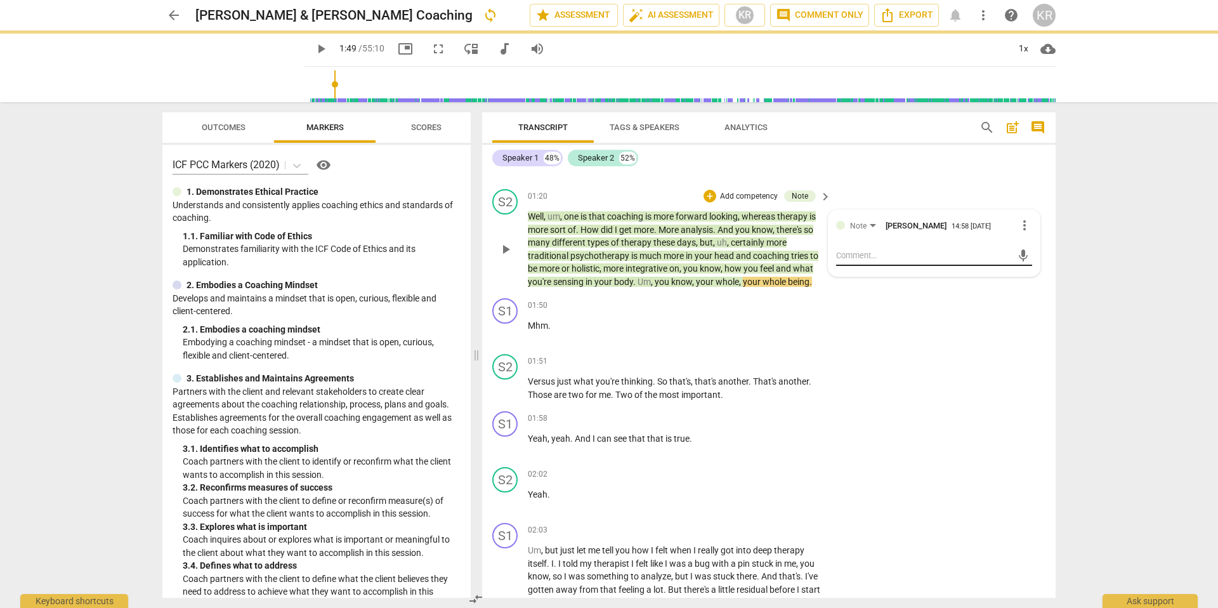
scroll to position [0, 0]
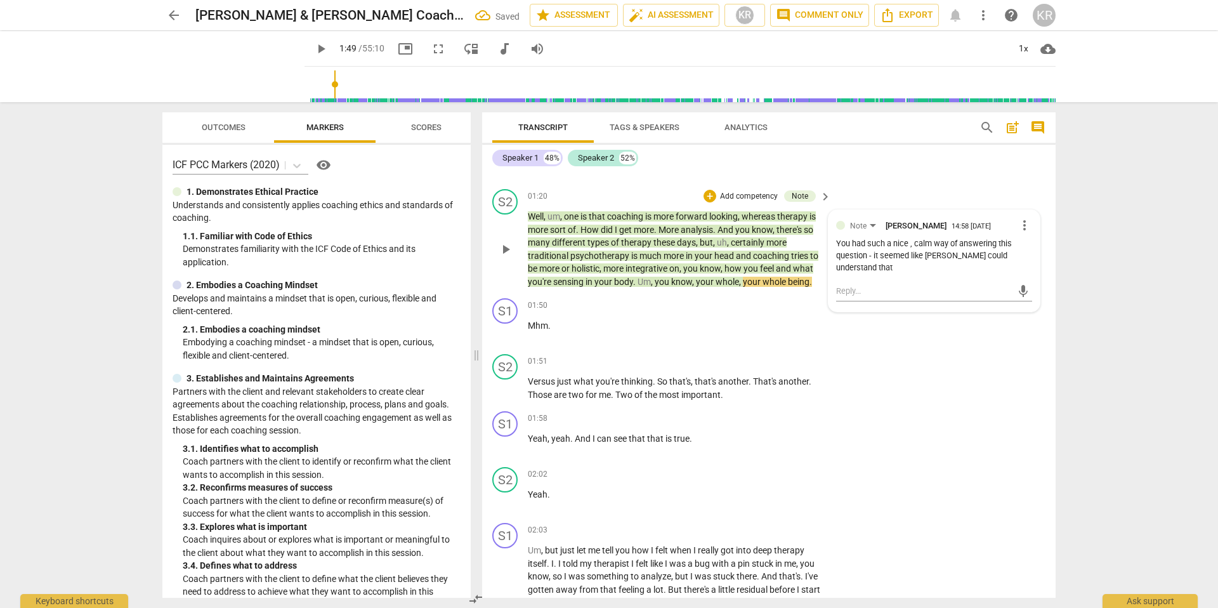
click at [976, 258] on div "You had such a nice , calm way of answering this question - it seemed like [PER…" at bounding box center [934, 256] width 196 height 36
click at [1020, 256] on div "You had such a nice , calm way of answering this question - it seemed like [PER…" at bounding box center [934, 256] width 196 height 36
click at [1019, 230] on span "more_vert" at bounding box center [1024, 225] width 15 height 15
click at [1023, 230] on li "Edit" at bounding box center [1035, 225] width 44 height 24
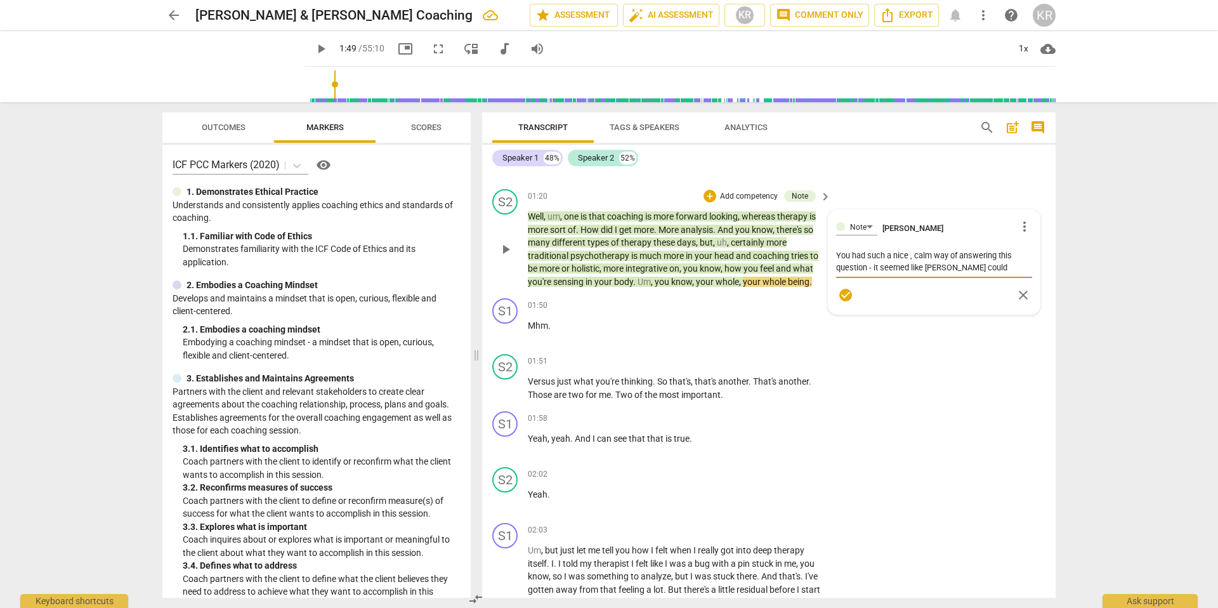
click at [921, 268] on textarea "You had such a nice , calm way of answering this question - it seemed like [PER…" at bounding box center [934, 261] width 196 height 24
click at [1012, 268] on textarea "You had such a nice , calm way of answering this question - it seemed like [PER…" at bounding box center [934, 261] width 196 height 24
drag, startPoint x: 1017, startPoint y: 268, endPoint x: 1008, endPoint y: 268, distance: 8.9
click at [1008, 268] on textarea "You had such a nice , calm way of answering this question - it seemed like [PER…" at bounding box center [934, 261] width 196 height 24
type textarea "You had such a nice , calm way of answering this question - it seemed like [PER…"
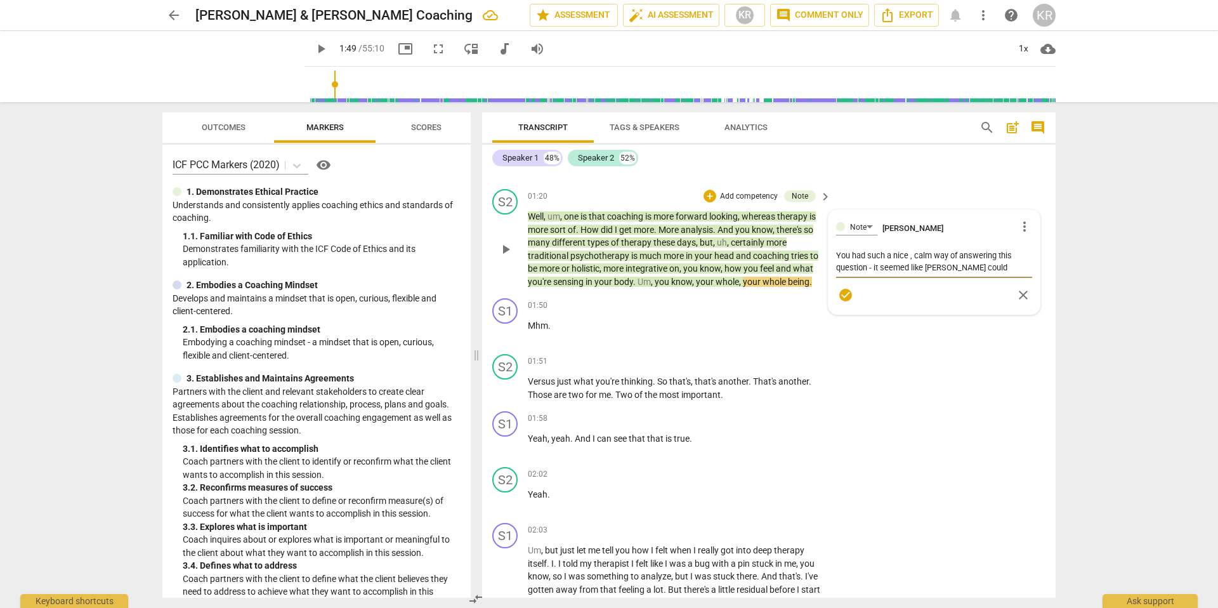
type textarea "You had such a nice , calm way of answering this question - it seemed like [PER…"
click at [910, 280] on textarea "You had such a nice , calm way of answering this question - it seemed like [PER…" at bounding box center [934, 273] width 196 height 48
click at [902, 291] on textarea "You had such a nice , calm way of answering this question - it seemed like [PER…" at bounding box center [934, 273] width 196 height 48
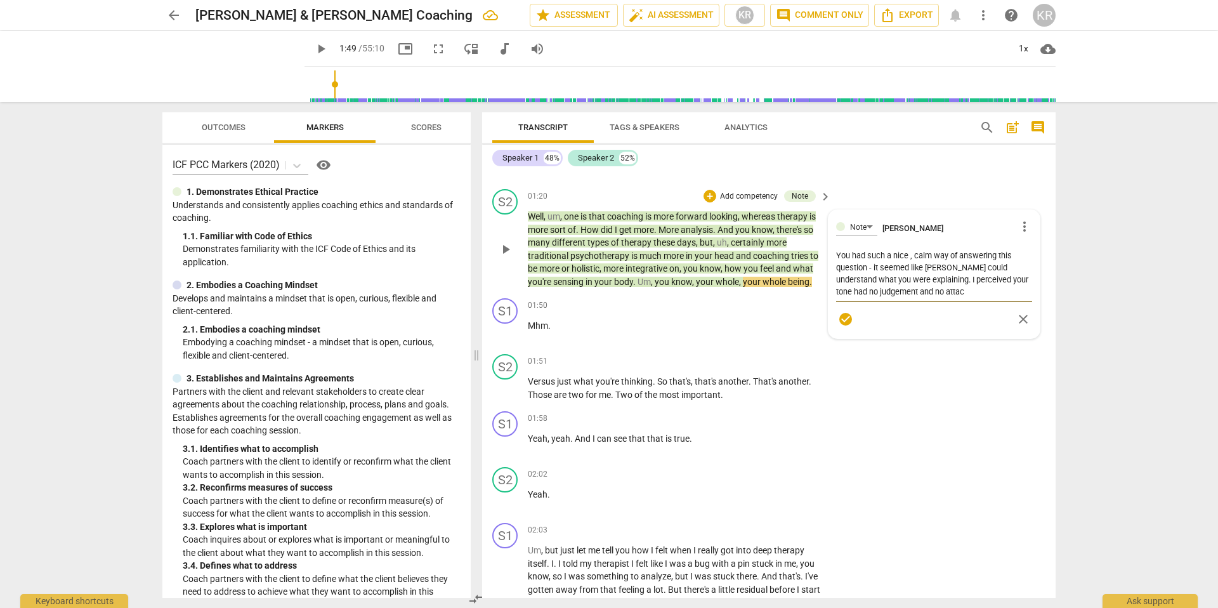
click at [920, 291] on textarea "You had such a nice , calm way of answering this question - it seemed like [PER…" at bounding box center [934, 273] width 196 height 48
click at [841, 331] on span "check_circle" at bounding box center [845, 331] width 15 height 15
click at [313, 48] on span "play_arrow" at bounding box center [320, 48] width 15 height 15
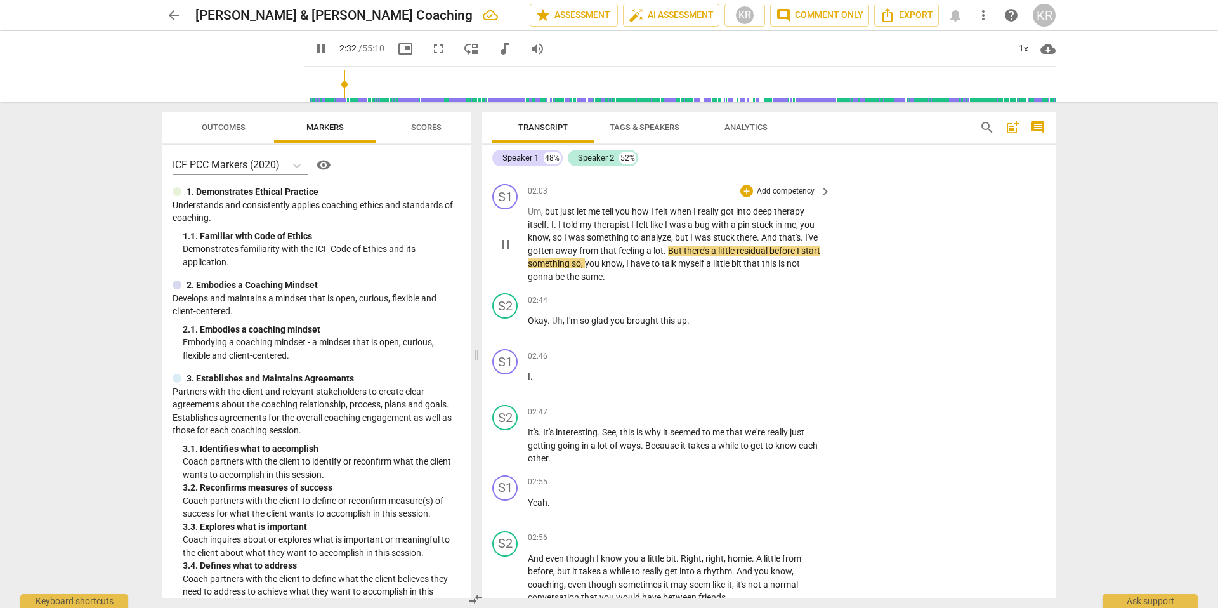
scroll to position [973, 0]
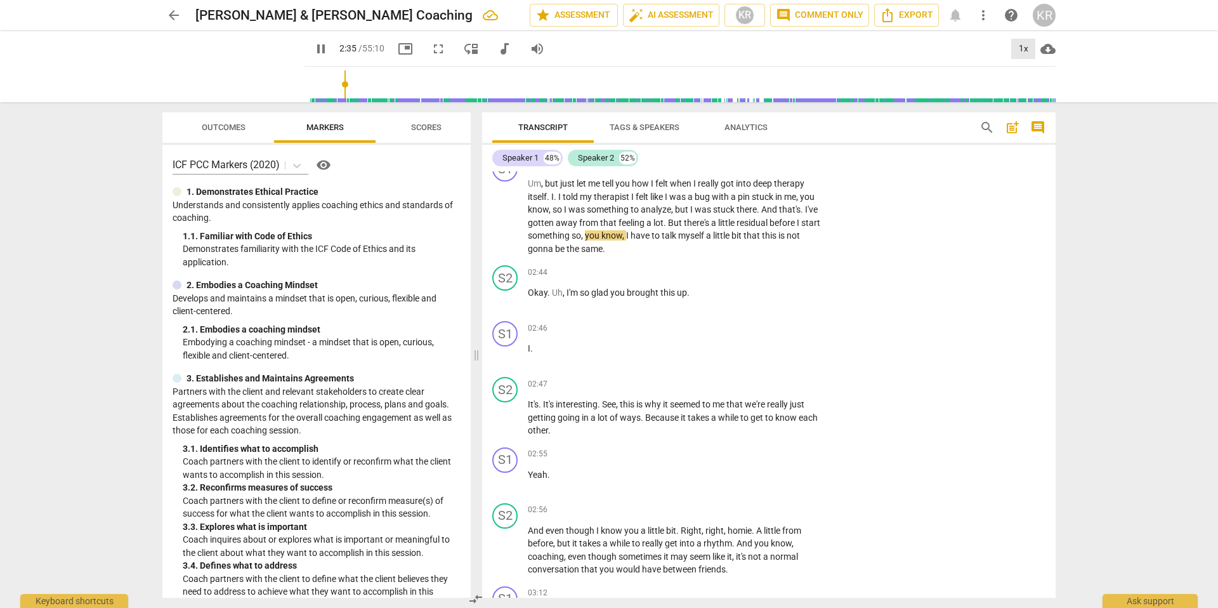
click at [1027, 46] on div "1x" at bounding box center [1023, 49] width 24 height 20
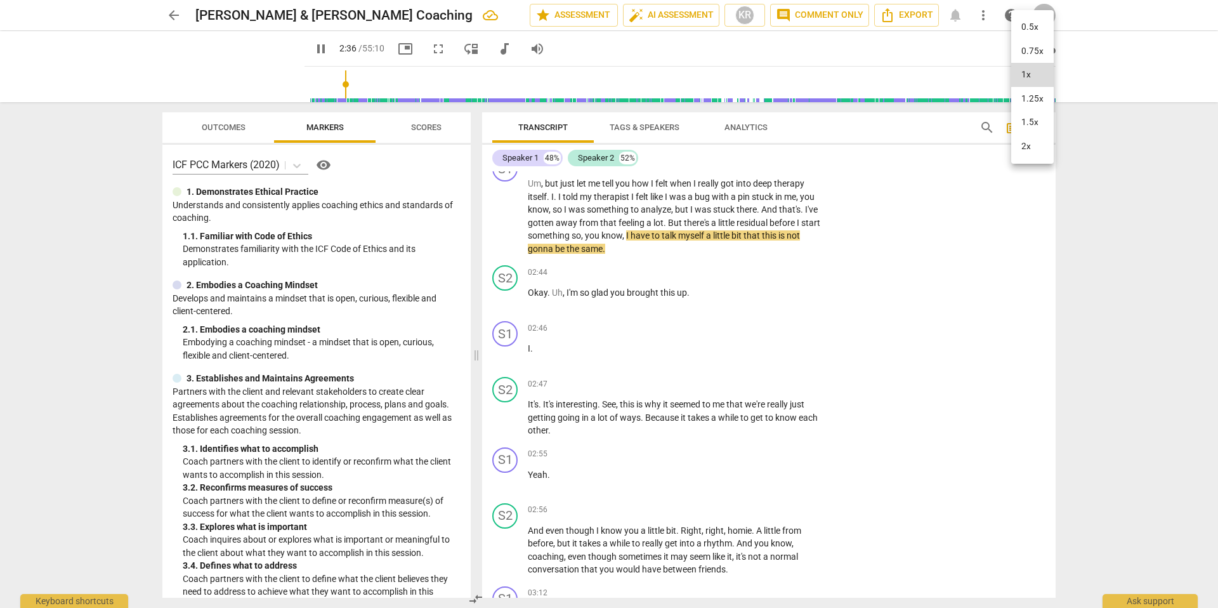
click at [1031, 128] on li "1.5x" at bounding box center [1032, 122] width 43 height 24
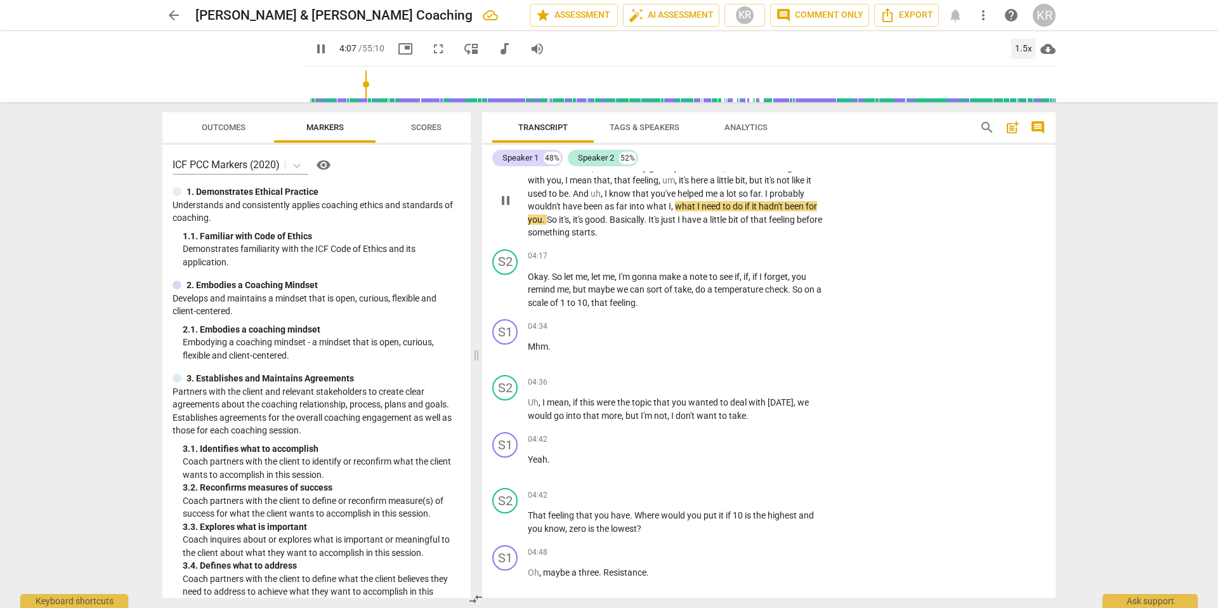
scroll to position [1551, 0]
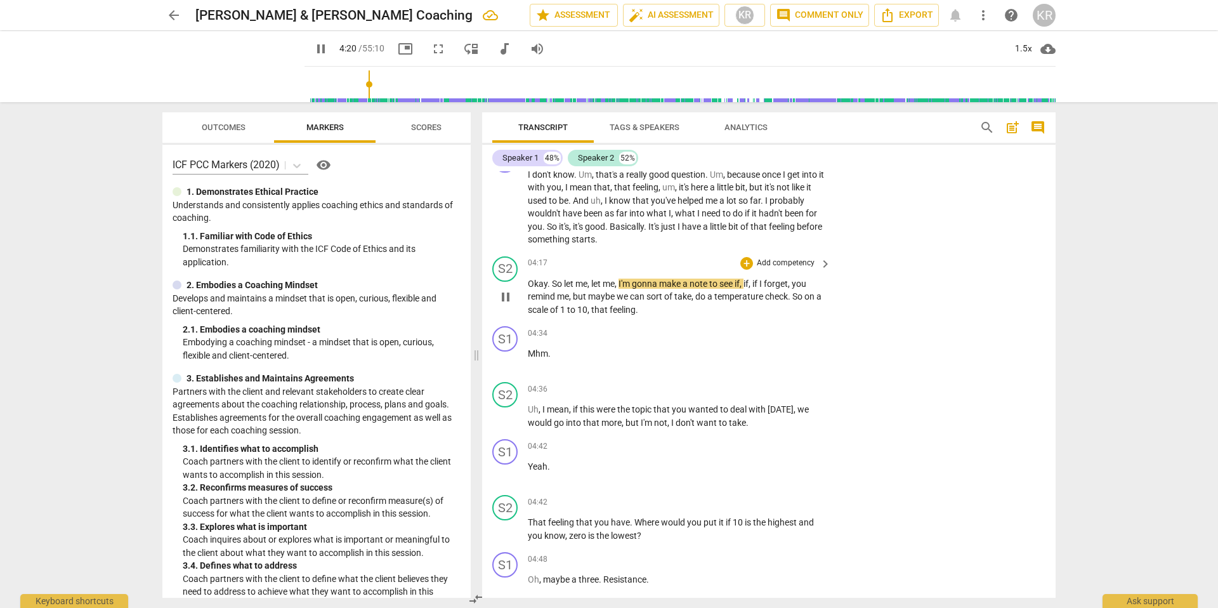
click at [773, 265] on p "Add competency" at bounding box center [786, 263] width 60 height 11
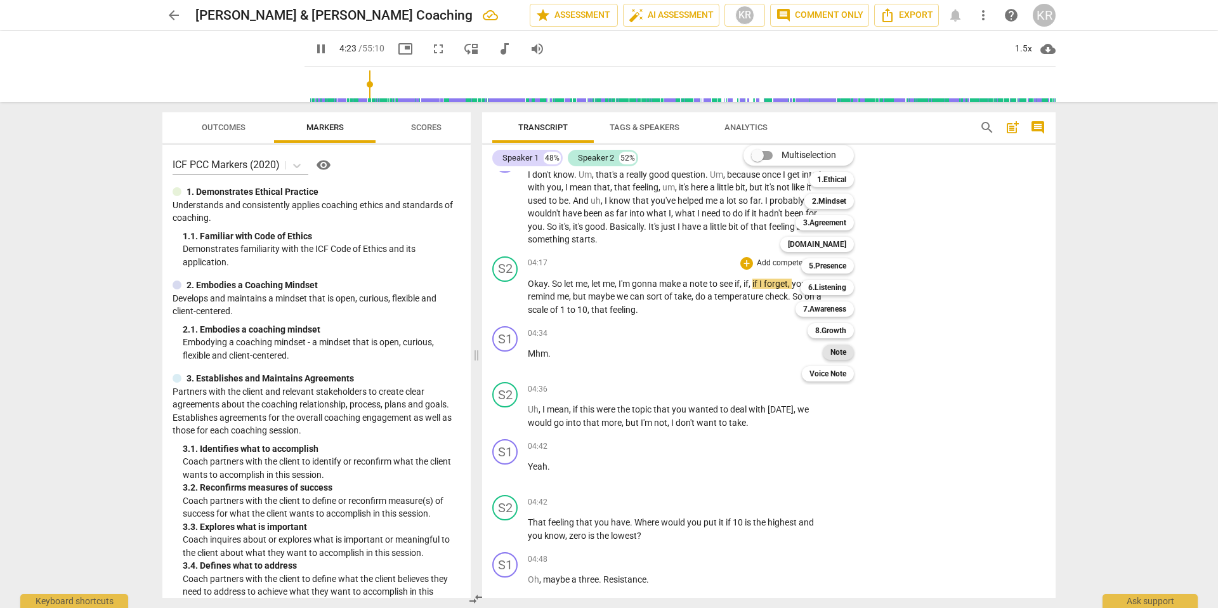
click at [839, 357] on b "Note" at bounding box center [839, 352] width 16 height 15
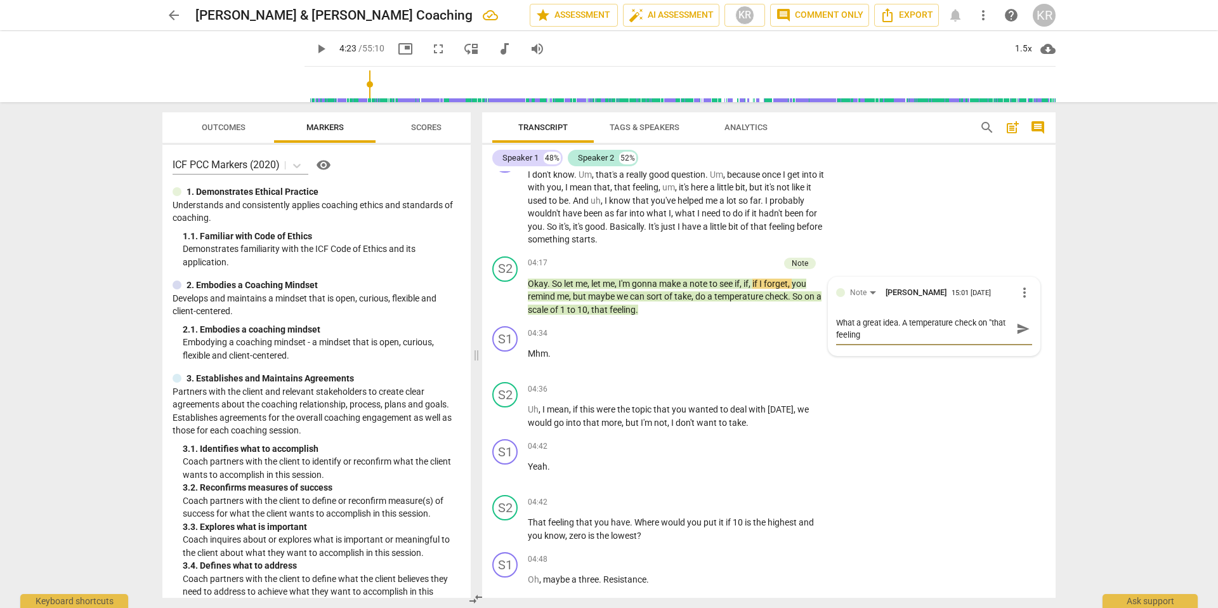
scroll to position [0, 0]
click at [1016, 330] on span "send" at bounding box center [1023, 329] width 14 height 14
